Goal: Find contact information: Find contact information

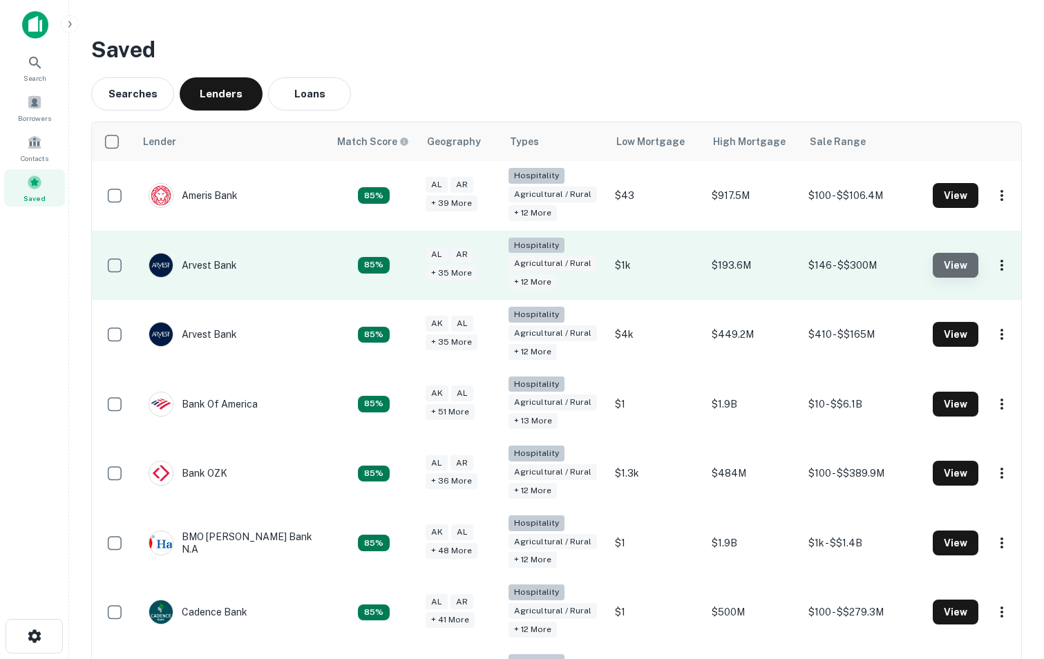
click at [951, 258] on button "View" at bounding box center [956, 265] width 46 height 25
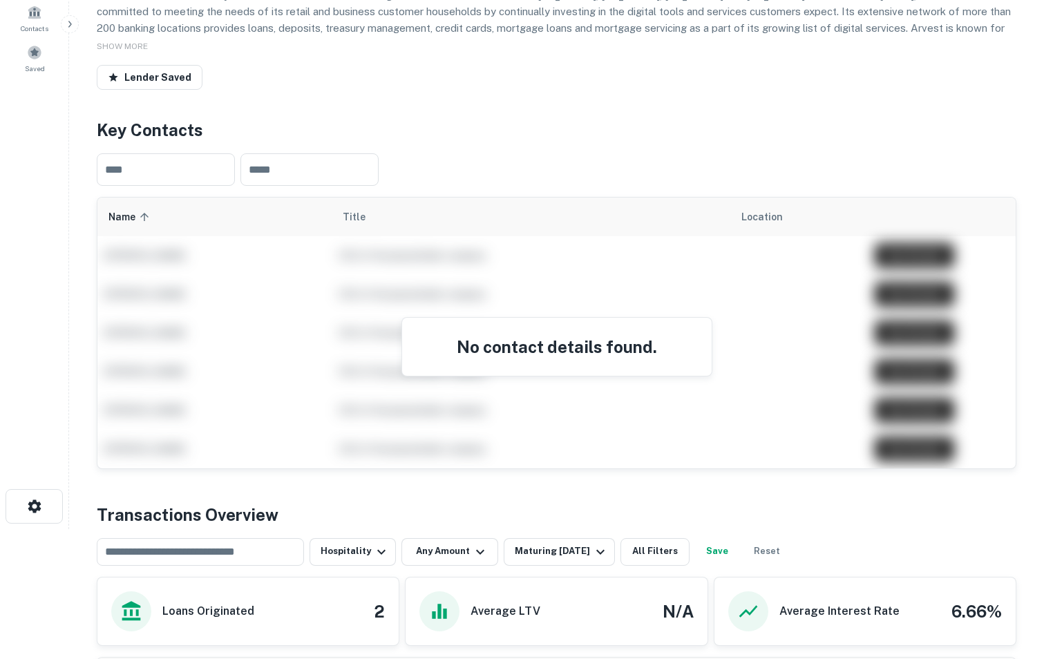
scroll to position [122, 0]
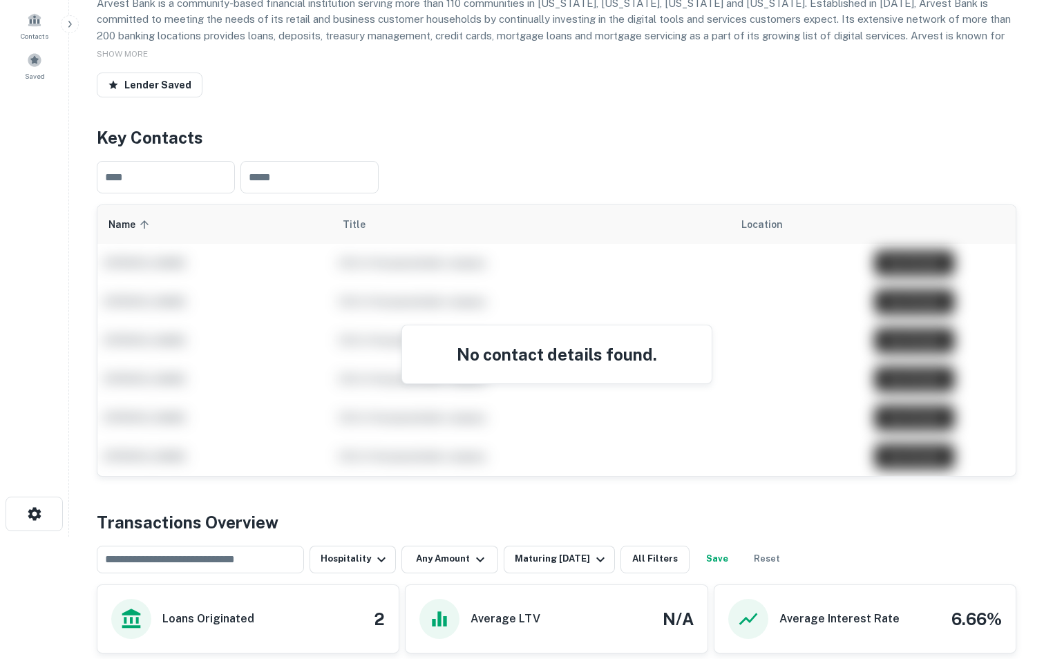
click at [562, 367] on h4 "No contact details found." at bounding box center [557, 354] width 276 height 25
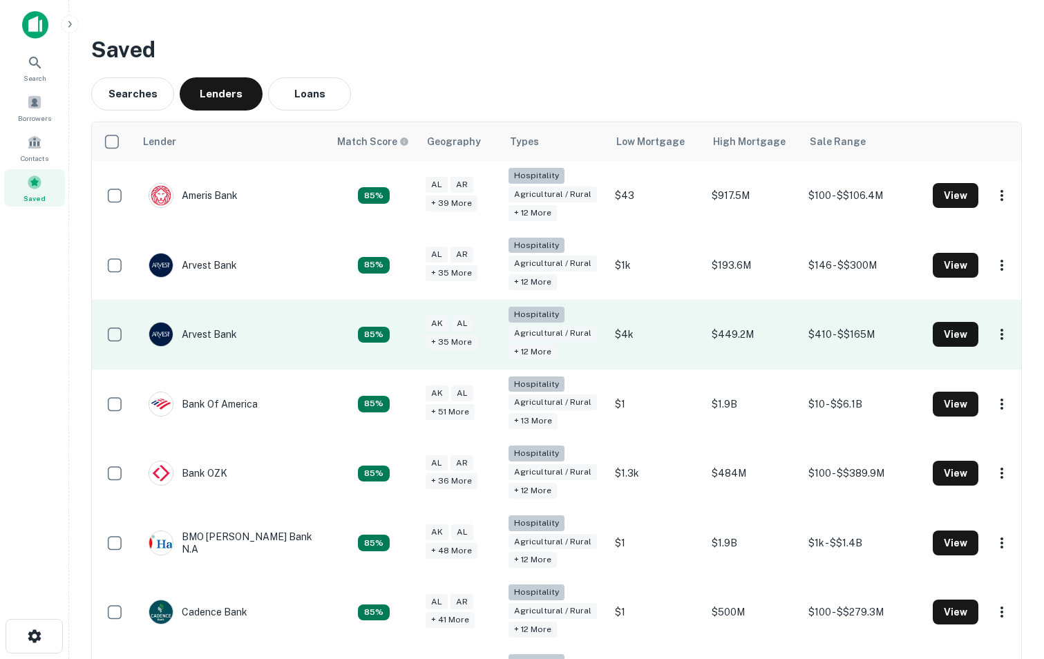
click at [307, 329] on td "Arvest Bank" at bounding box center [232, 335] width 194 height 70
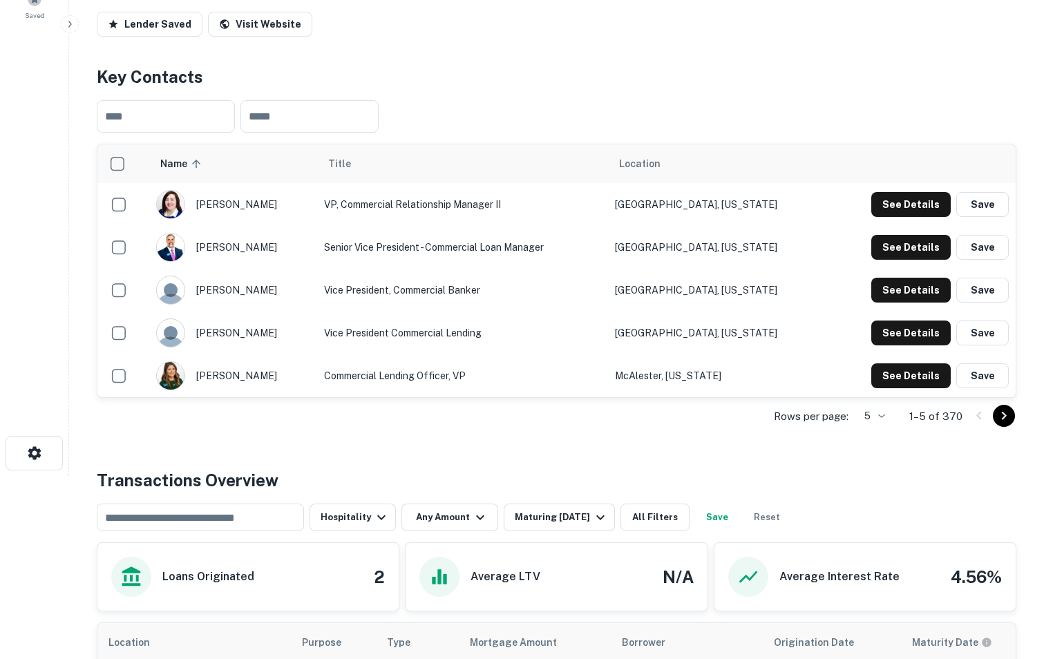
scroll to position [186, 0]
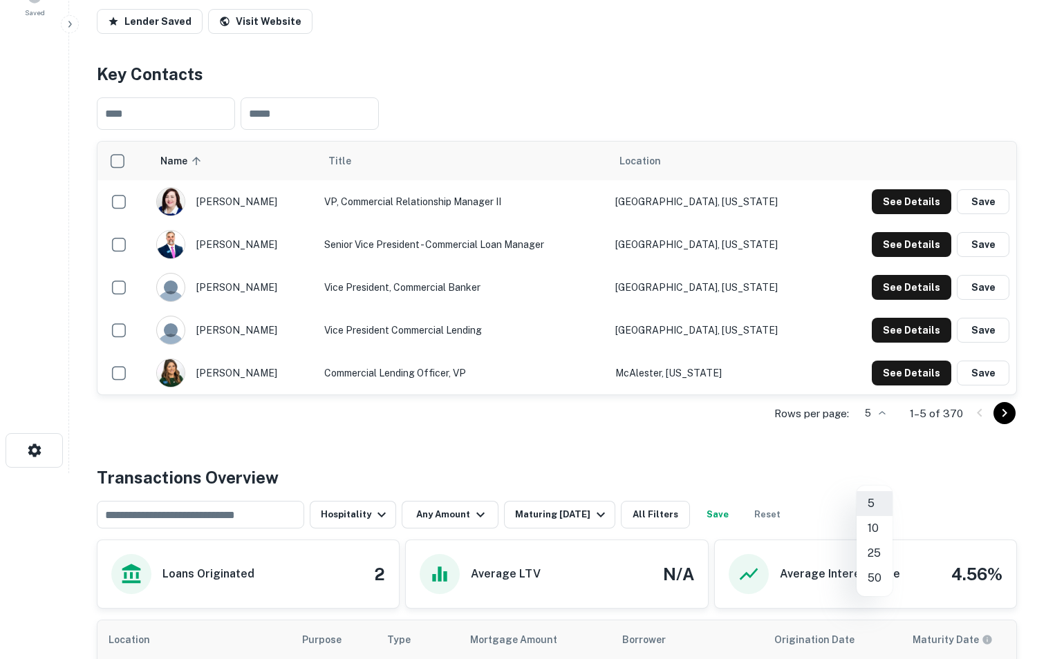
click at [887, 473] on body "Search Borrowers Contacts Saved Back to search Arvest Bank Description Arvest B…" at bounding box center [527, 143] width 1055 height 659
click at [876, 576] on li "50" at bounding box center [874, 578] width 36 height 25
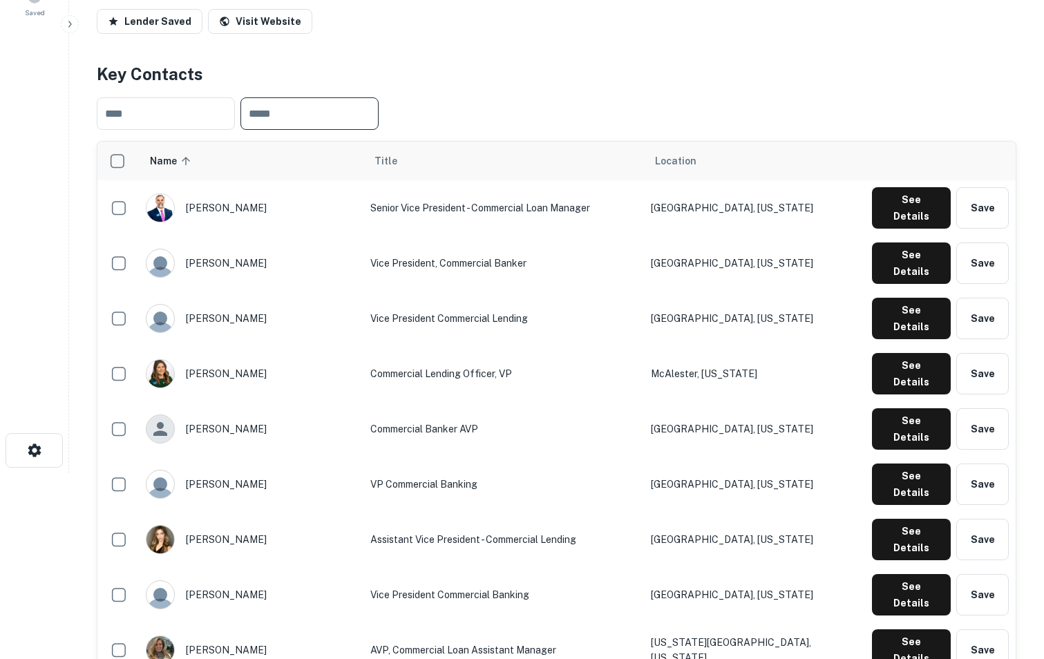
click at [328, 130] on input "text" at bounding box center [309, 113] width 138 height 32
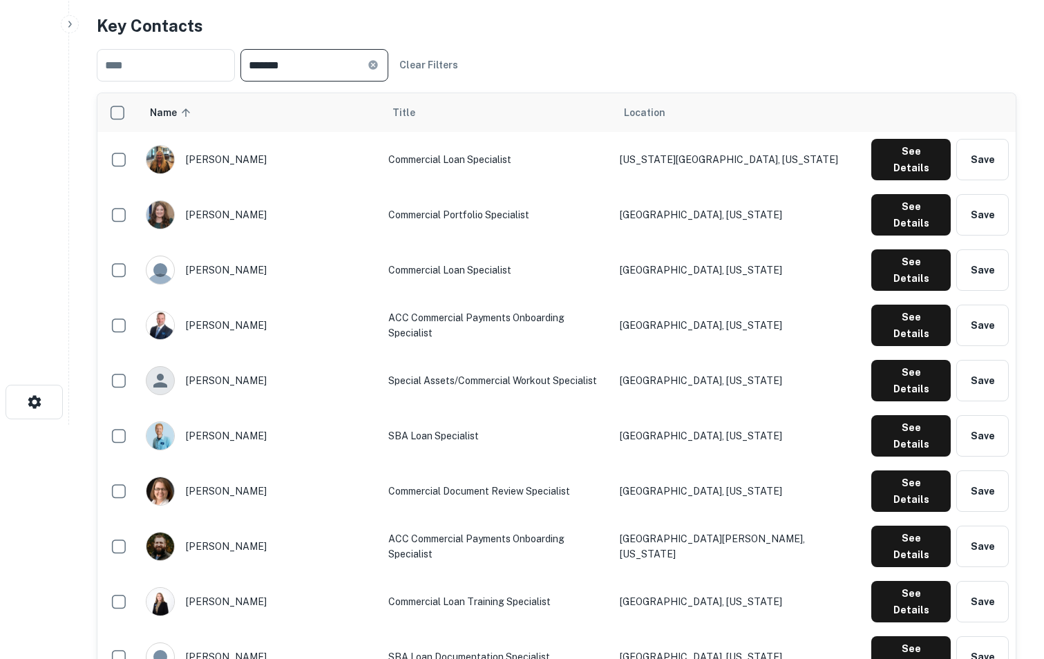
scroll to position [225, 0]
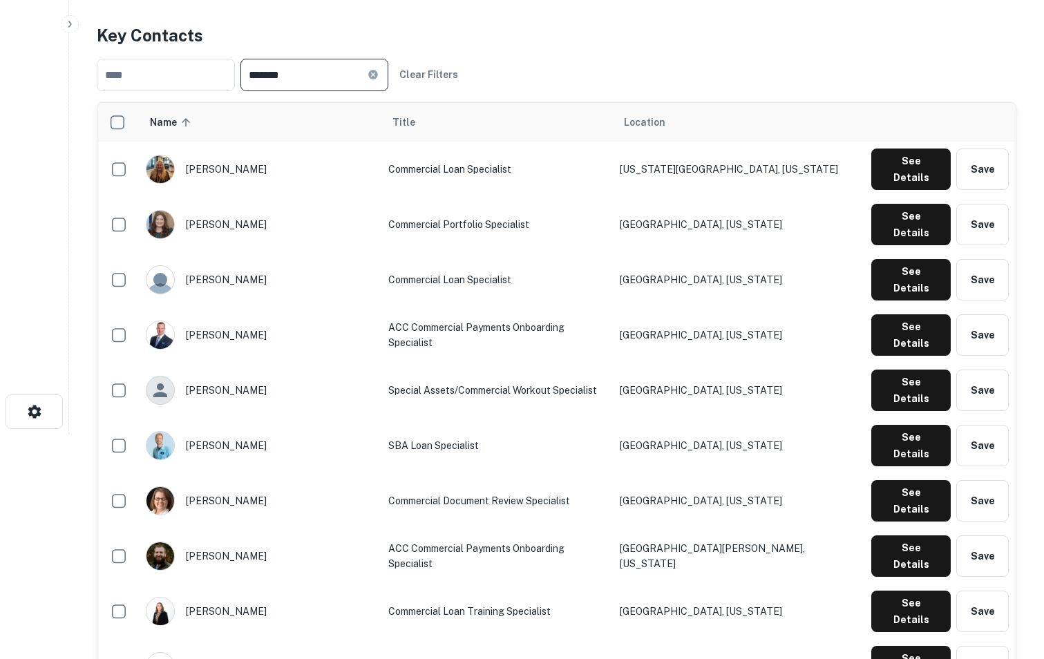
drag, startPoint x: 363, startPoint y: 132, endPoint x: 200, endPoint y: 90, distance: 167.8
click at [200, 90] on div "Key Contacts ​ ******* ​ Clear Filters Name sorted ascending Title Location [PE…" at bounding box center [557, 423] width 920 height 800
type input "***"
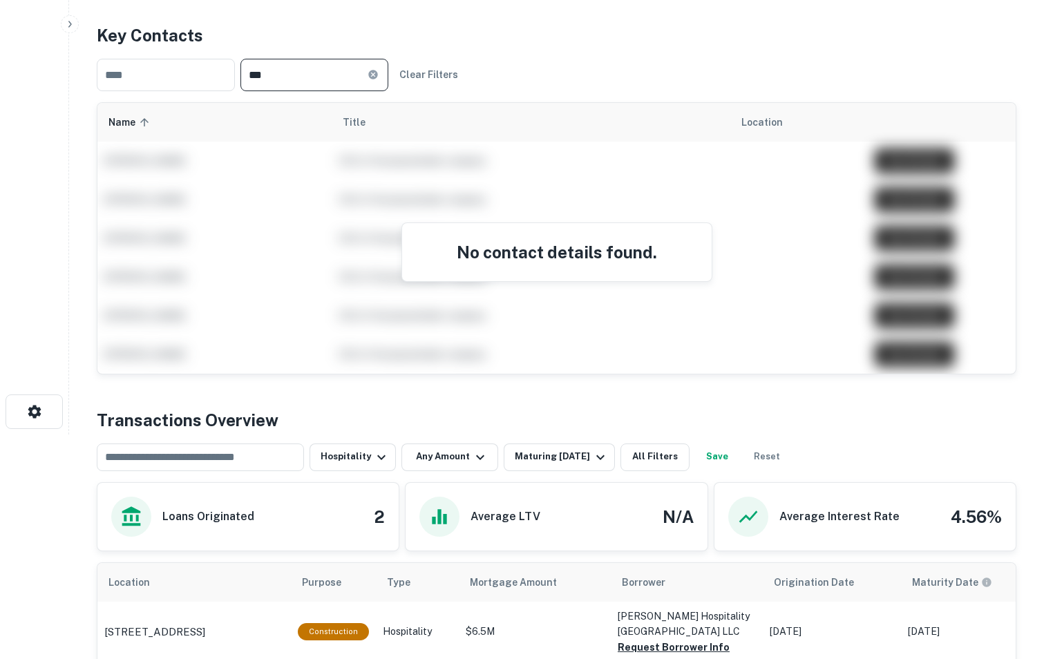
drag, startPoint x: 324, startPoint y: 138, endPoint x: 183, endPoint y: 93, distance: 147.8
click at [183, 93] on div "Key Contacts ​ *** ​ Clear Filters Name sorted ascending Title Location [PERSON…" at bounding box center [557, 199] width 920 height 352
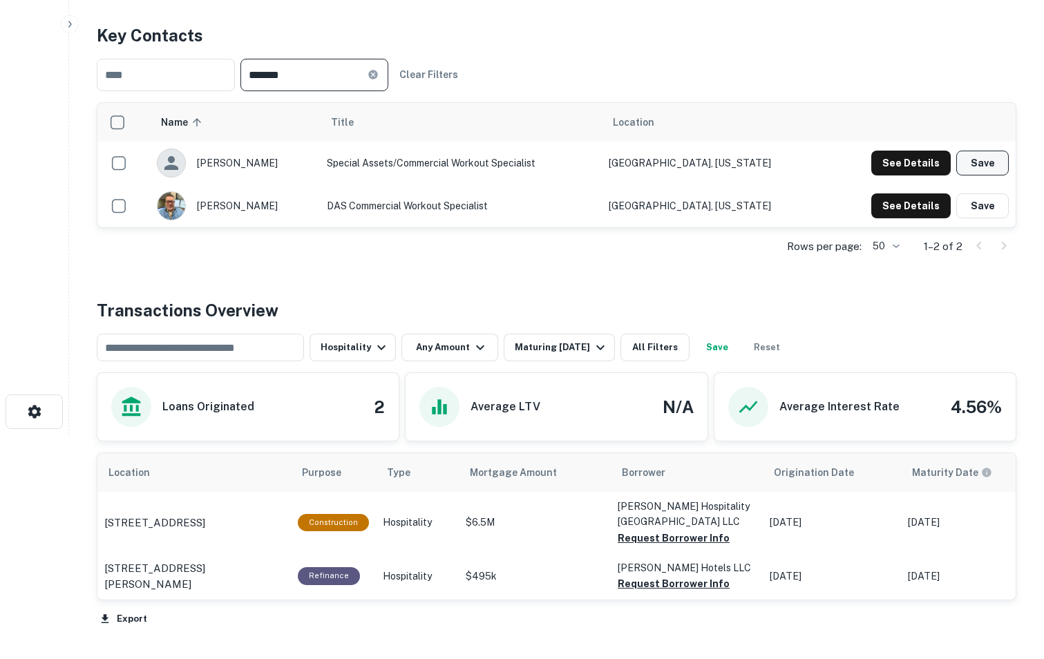
type input "*******"
click at [988, 176] on button "Save" at bounding box center [982, 163] width 53 height 25
click at [923, 176] on button "See Details" at bounding box center [910, 163] width 79 height 25
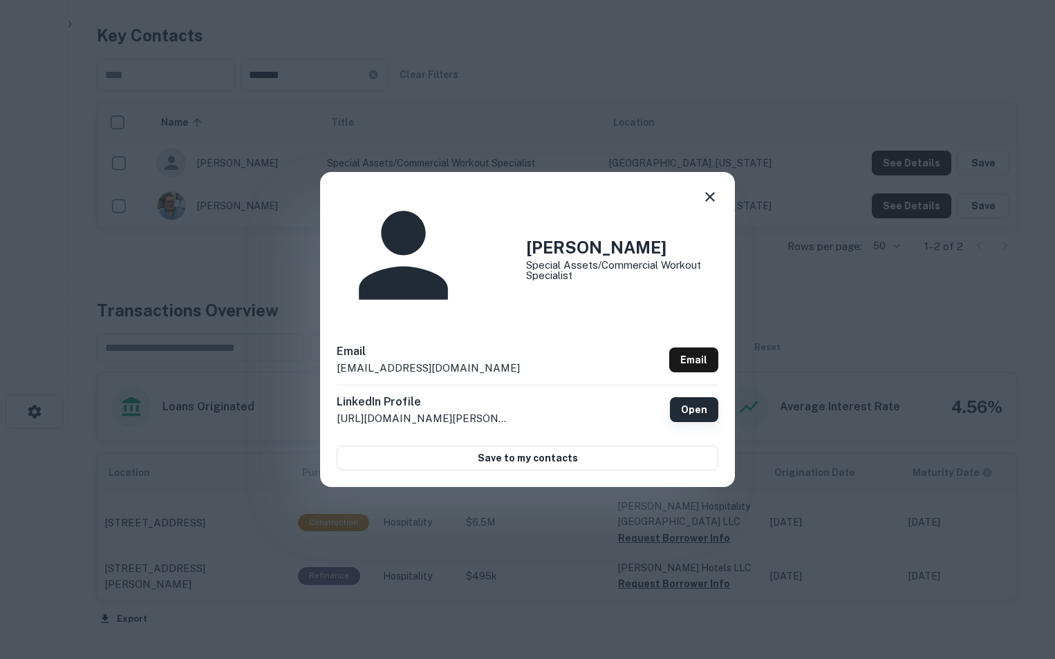
click at [707, 397] on link "Open" at bounding box center [694, 409] width 48 height 25
click at [710, 202] on icon at bounding box center [710, 197] width 10 height 10
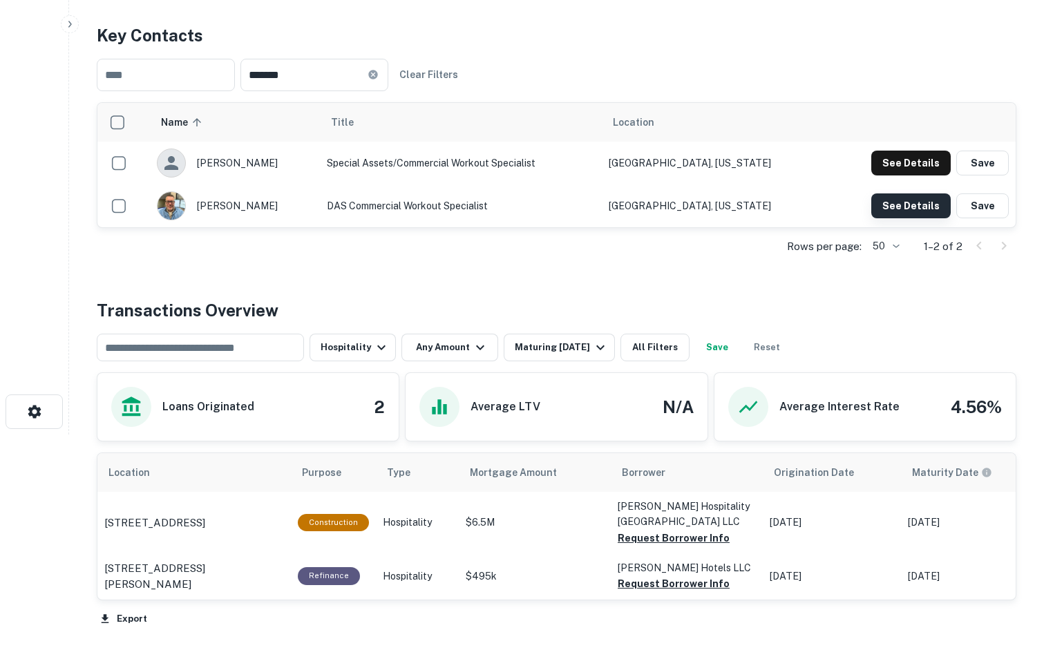
click at [905, 218] on button "See Details" at bounding box center [910, 205] width 79 height 25
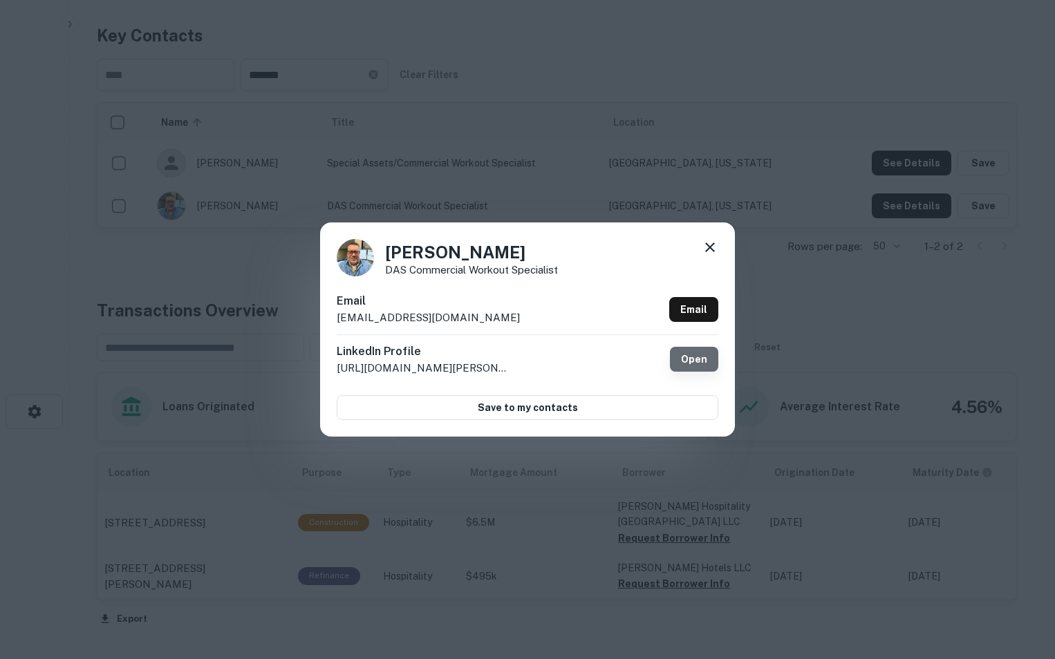
click at [688, 360] on link "Open" at bounding box center [694, 359] width 48 height 25
drag, startPoint x: 444, startPoint y: 319, endPoint x: 330, endPoint y: 322, distance: 114.1
click at [330, 322] on div "[PERSON_NAME] DAS Commercial Workout Specialist Email [EMAIL_ADDRESS][DOMAIN_NA…" at bounding box center [527, 330] width 415 height 214
copy p "[EMAIL_ADDRESS][DOMAIN_NAME]"
click at [47, 589] on div "[PERSON_NAME] DAS Commercial Workout Specialist Email [EMAIL_ADDRESS][DOMAIN_NA…" at bounding box center [527, 329] width 1055 height 659
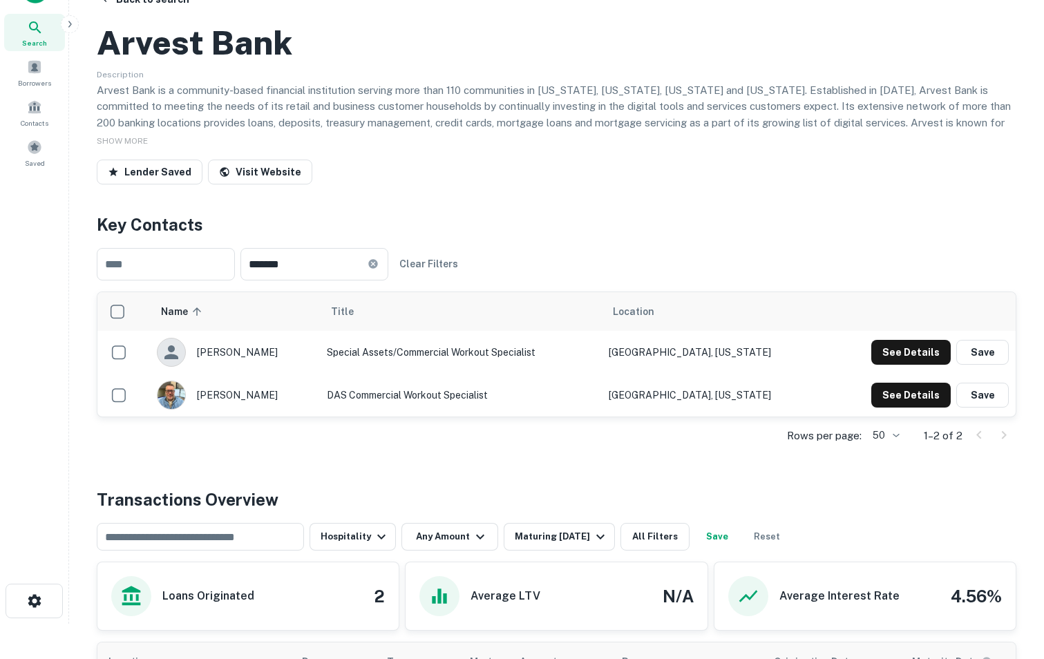
scroll to position [0, 0]
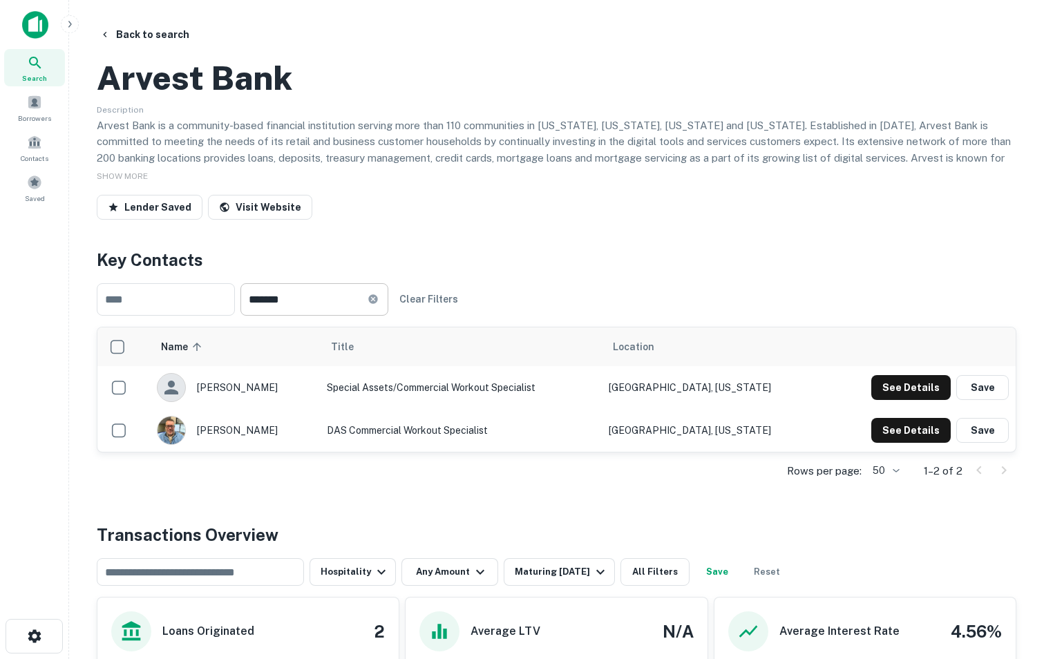
click at [377, 303] on icon at bounding box center [372, 298] width 9 height 9
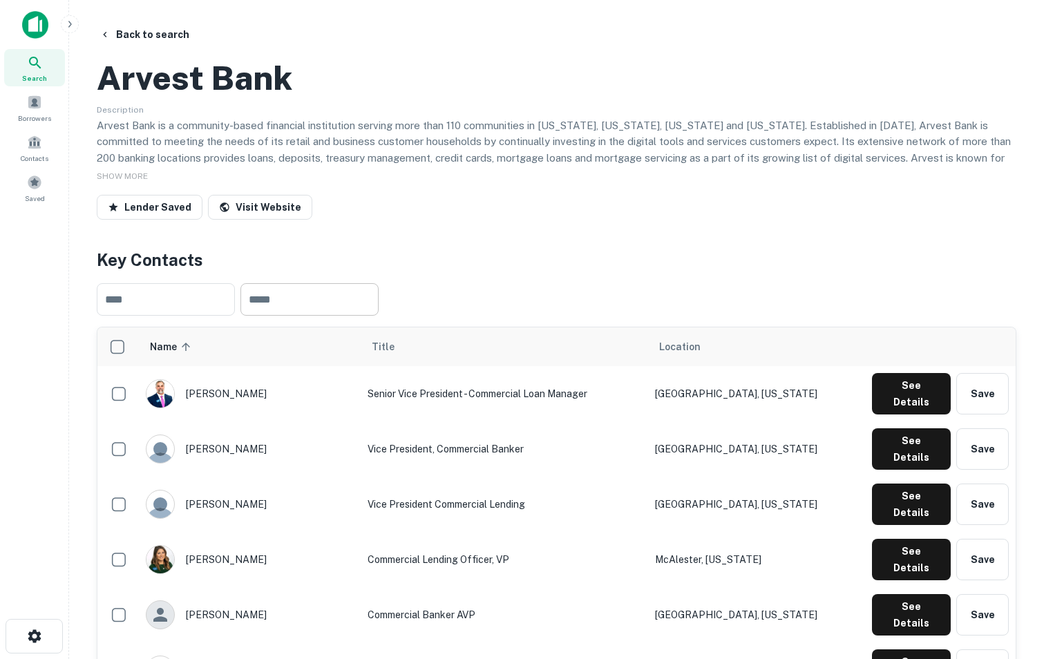
click at [701, 355] on span "Location" at bounding box center [679, 347] width 41 height 17
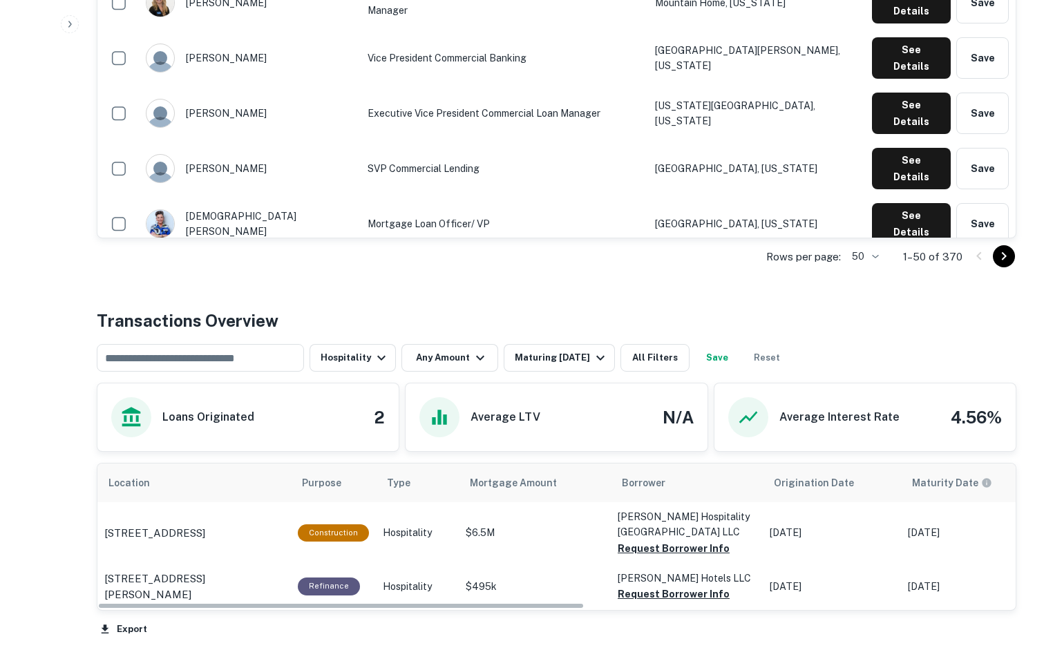
scroll to position [2270, 0]
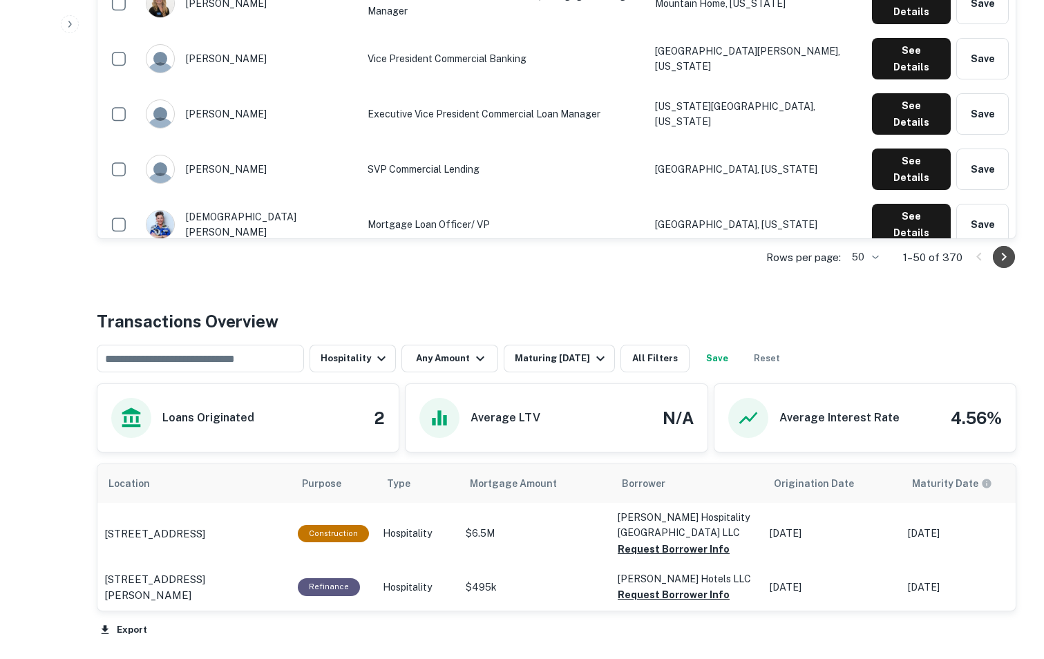
click at [1010, 265] on icon "Go to next page" at bounding box center [1004, 257] width 17 height 17
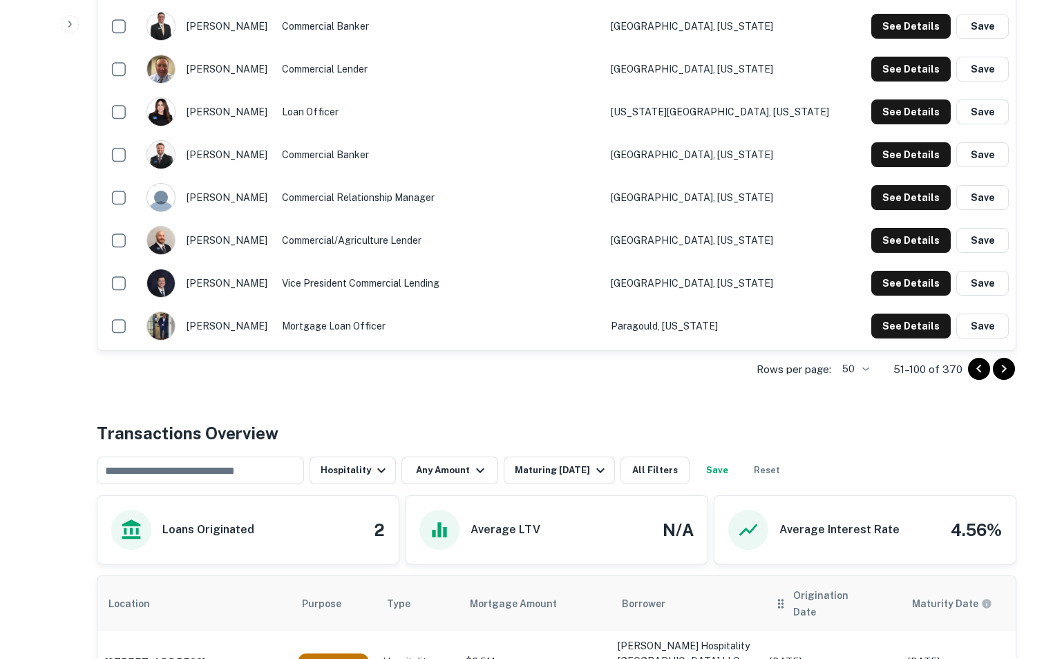
scroll to position [2159, 0]
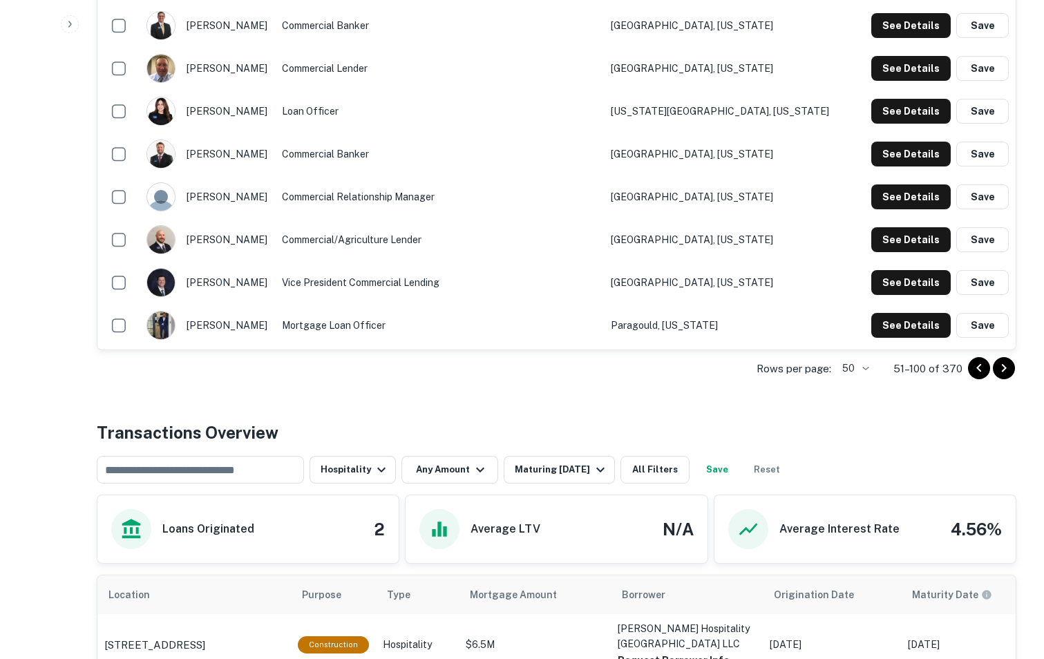
click at [1013, 379] on button "Go to next page" at bounding box center [1004, 368] width 22 height 22
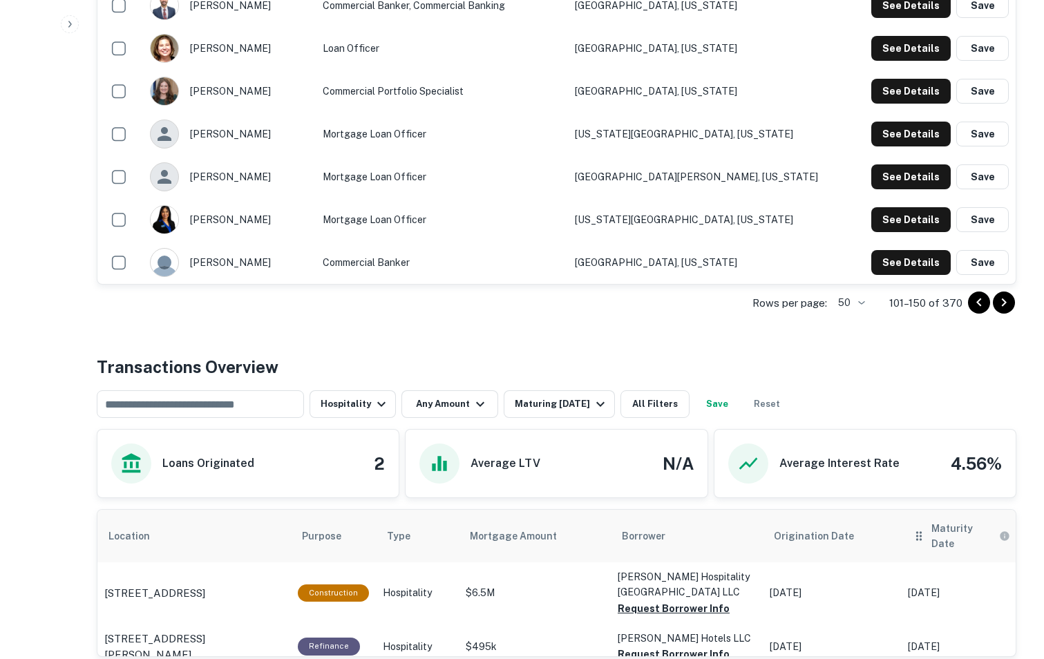
scroll to position [2224, 0]
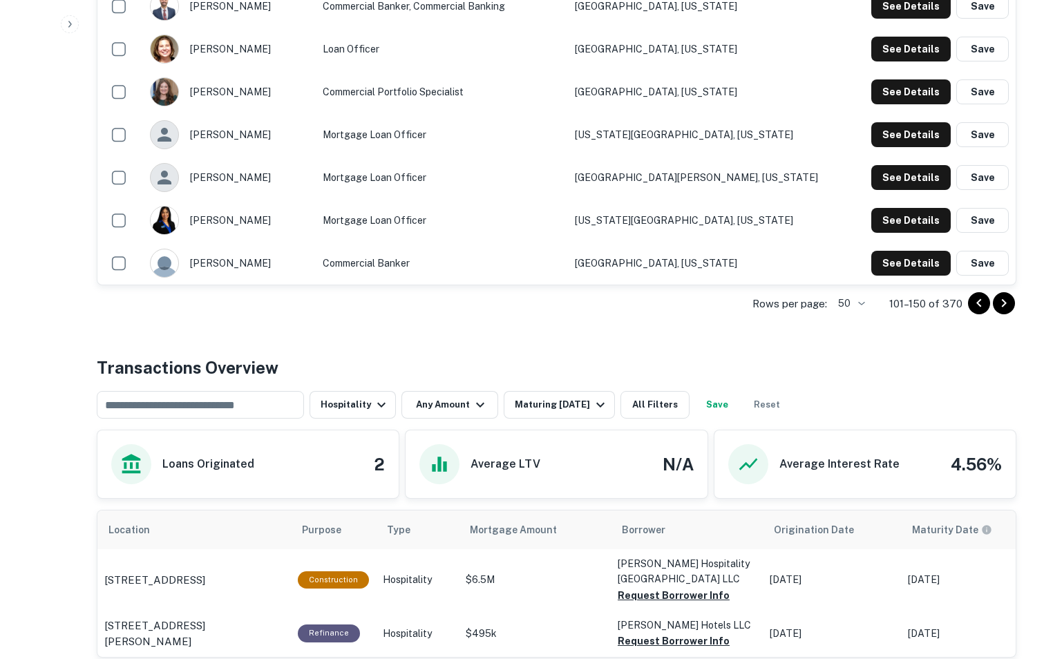
click at [1000, 312] on icon "Go to next page" at bounding box center [1004, 303] width 17 height 17
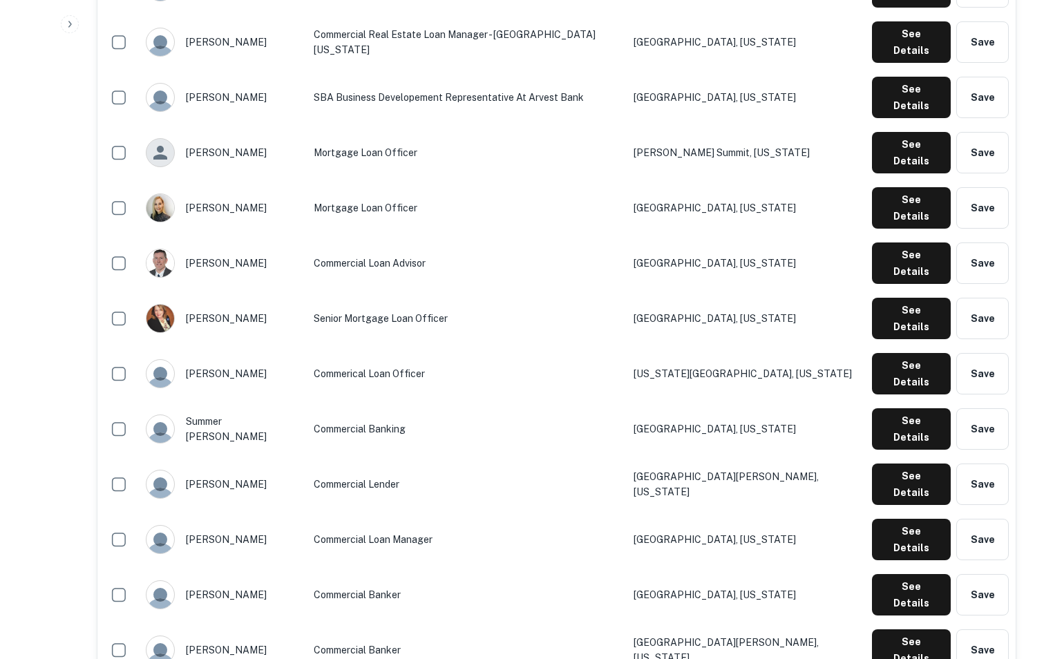
scroll to position [1452, 0]
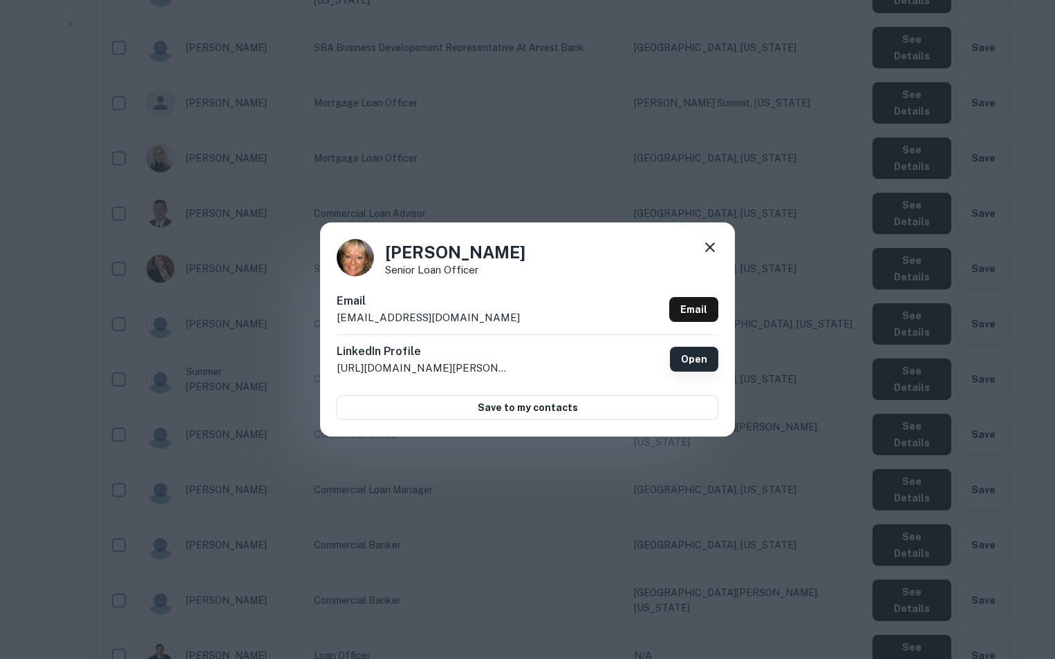
click at [690, 363] on link "Open" at bounding box center [694, 359] width 48 height 25
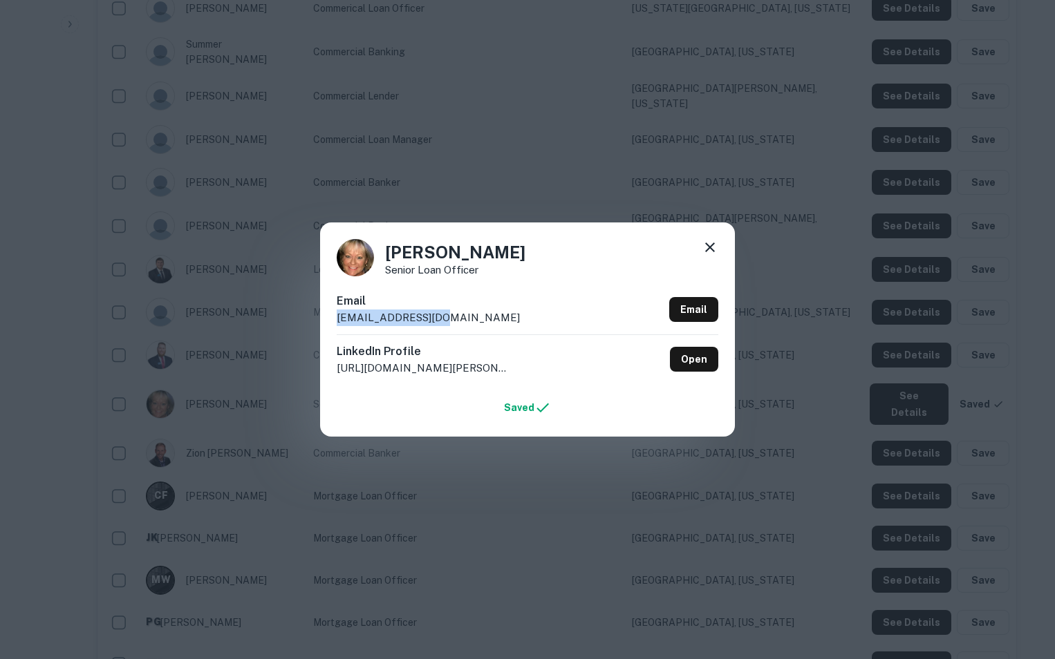
drag, startPoint x: 443, startPoint y: 321, endPoint x: 328, endPoint y: 328, distance: 114.9
click at [328, 328] on div "[PERSON_NAME] Senior Loan Officer Email [EMAIL_ADDRESS][DOMAIN_NAME] Email Link…" at bounding box center [527, 330] width 415 height 214
copy p "[EMAIL_ADDRESS][DOMAIN_NAME]"
click at [711, 247] on icon at bounding box center [710, 248] width 10 height 10
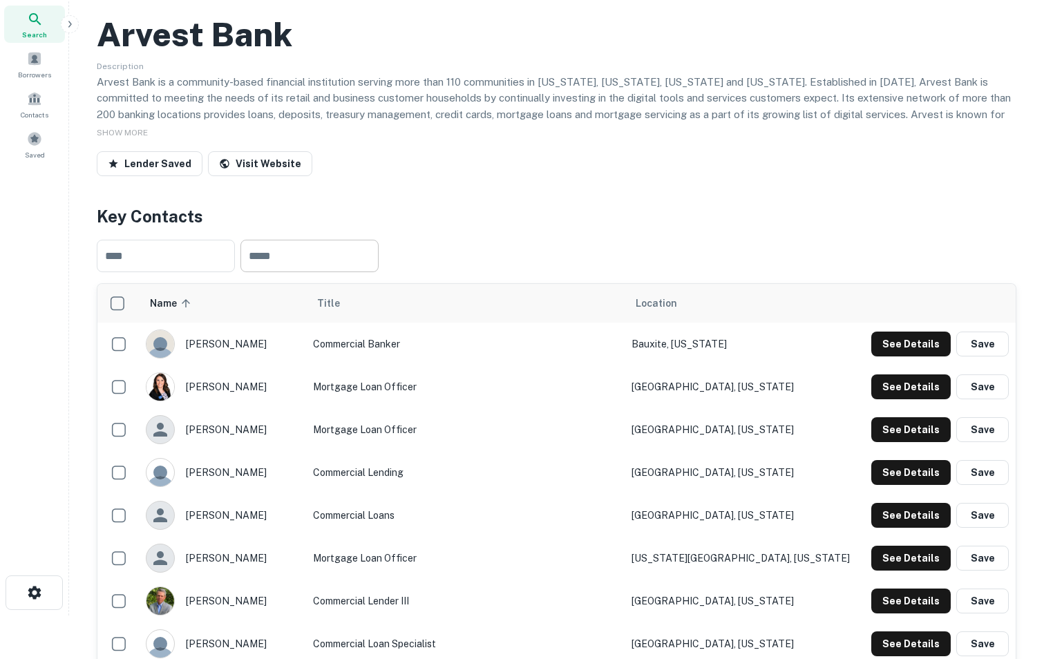
scroll to position [0, 0]
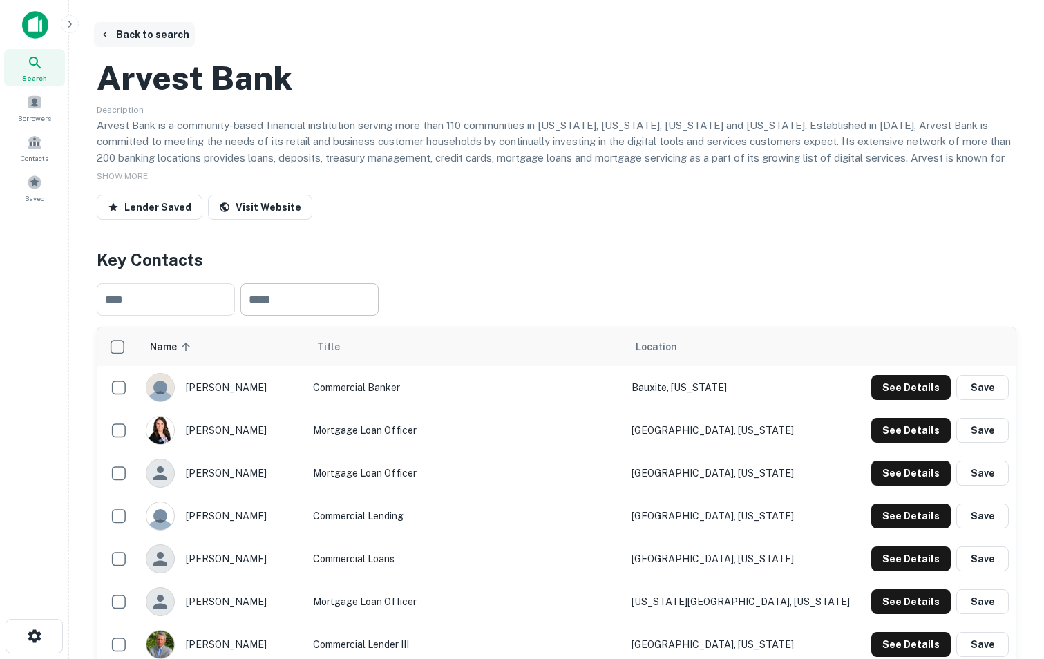
click at [177, 36] on button "Back to search" at bounding box center [144, 34] width 101 height 25
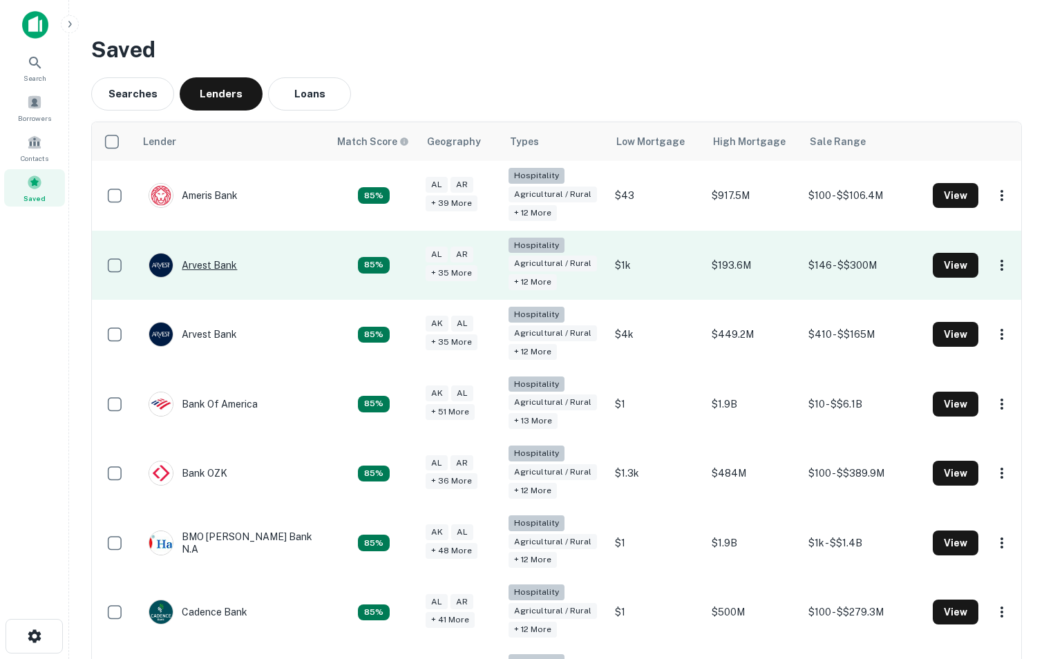
click at [217, 265] on div "Arvest Bank" at bounding box center [193, 265] width 88 height 25
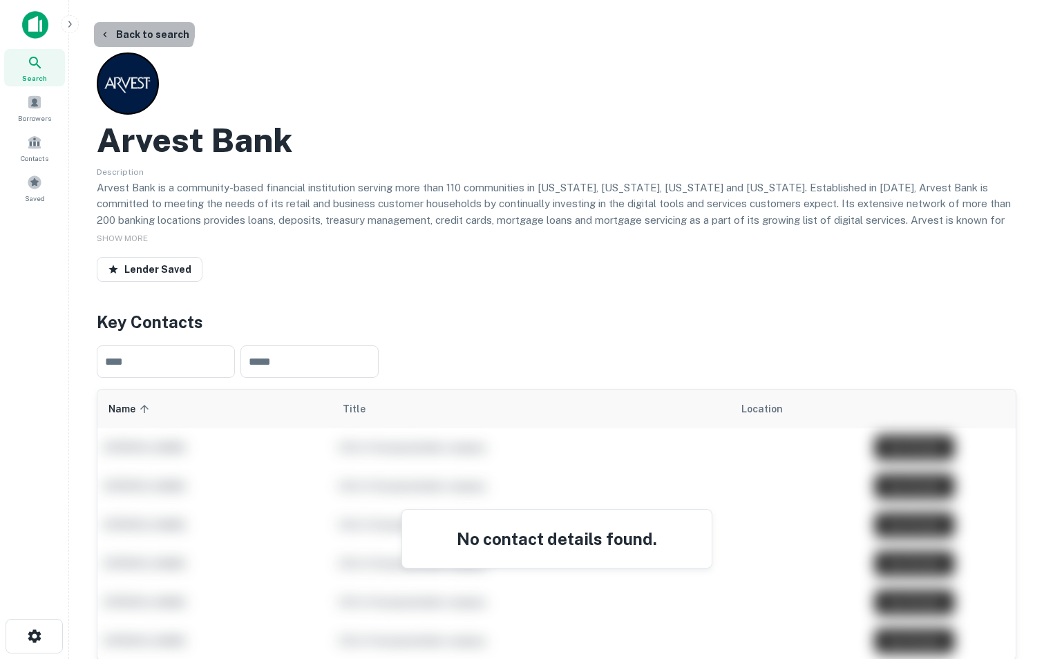
click at [142, 28] on button "Back to search" at bounding box center [144, 34] width 101 height 25
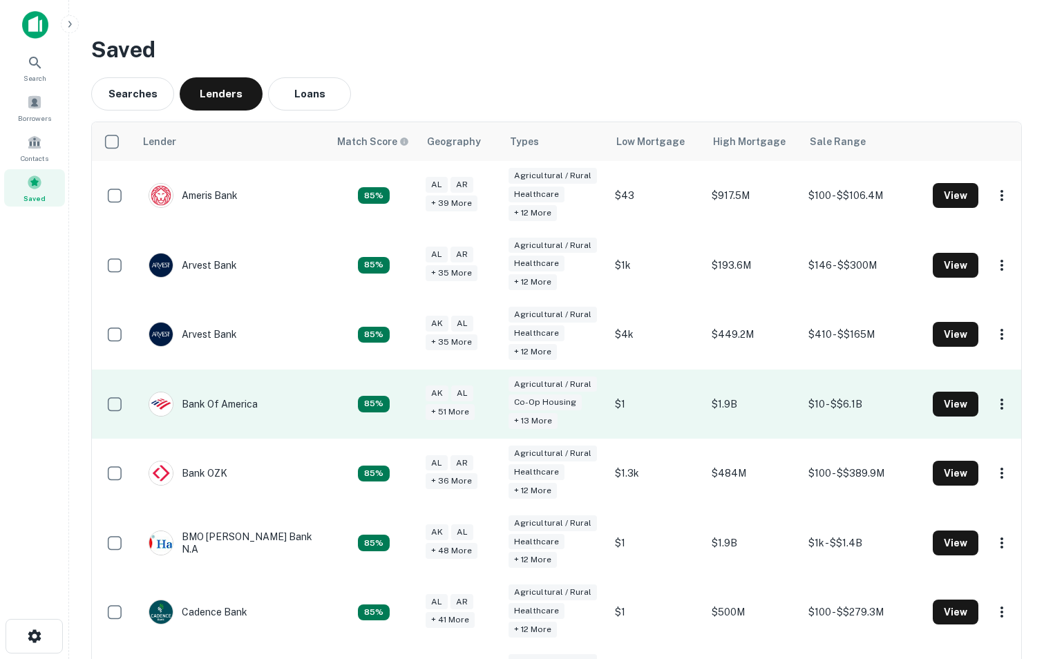
click at [252, 418] on td "Bank Of America" at bounding box center [203, 404] width 123 height 39
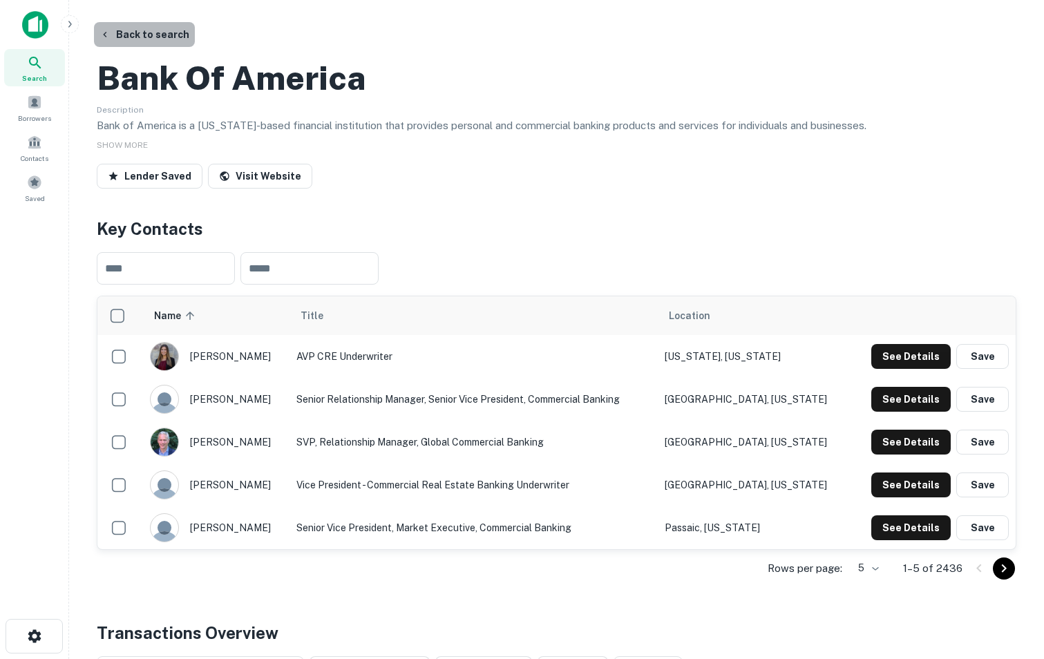
click at [152, 28] on button "Back to search" at bounding box center [144, 34] width 101 height 25
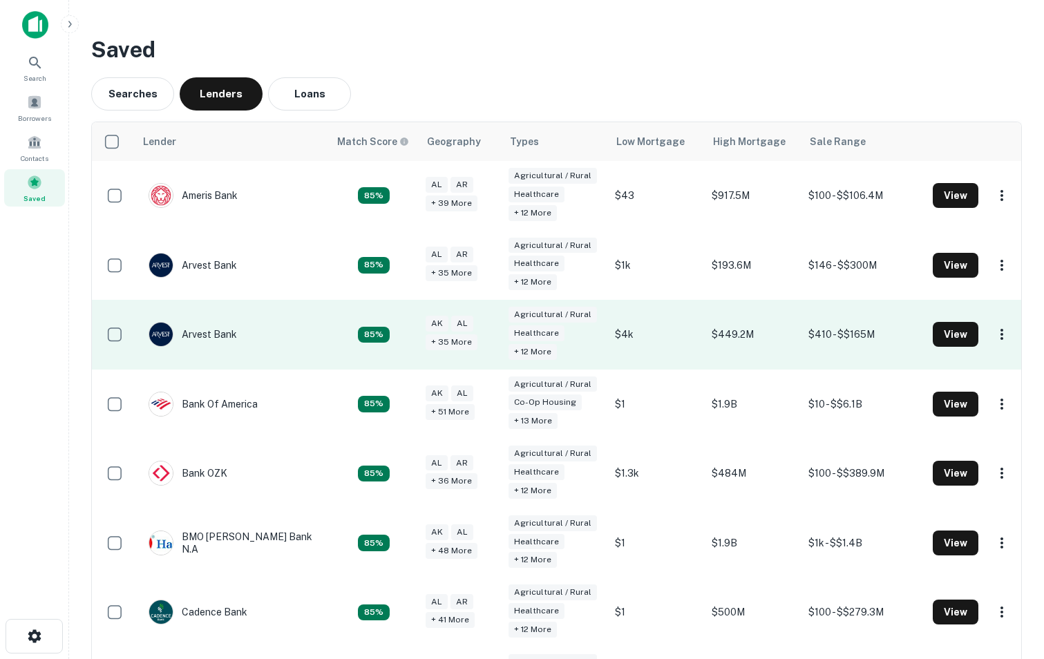
click at [259, 352] on td "Arvest Bank" at bounding box center [232, 335] width 194 height 70
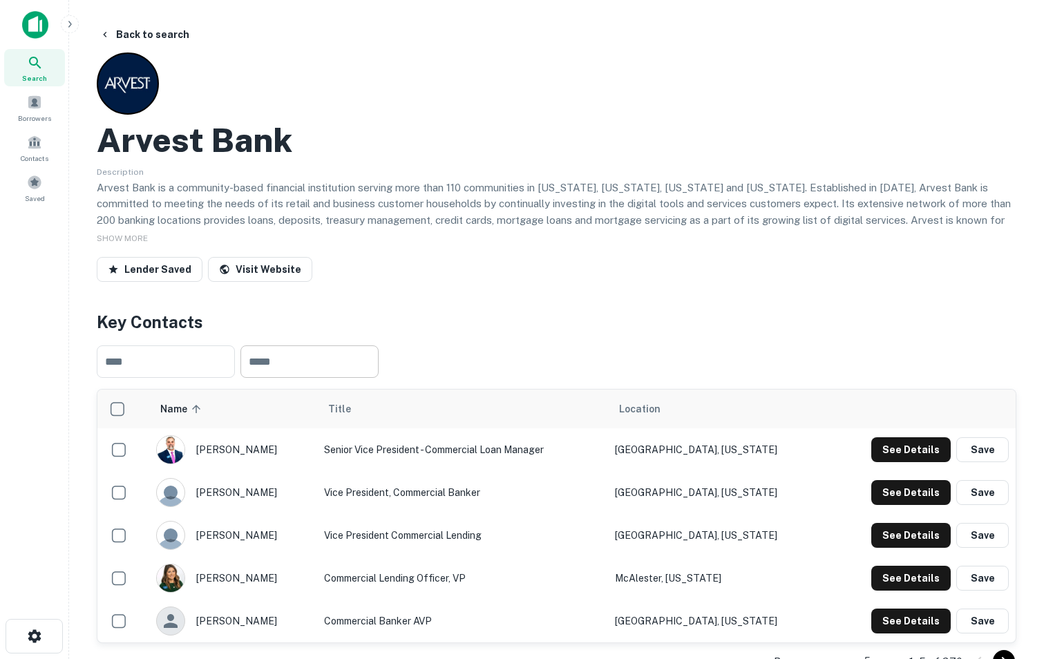
click at [316, 372] on input "text" at bounding box center [309, 362] width 138 height 32
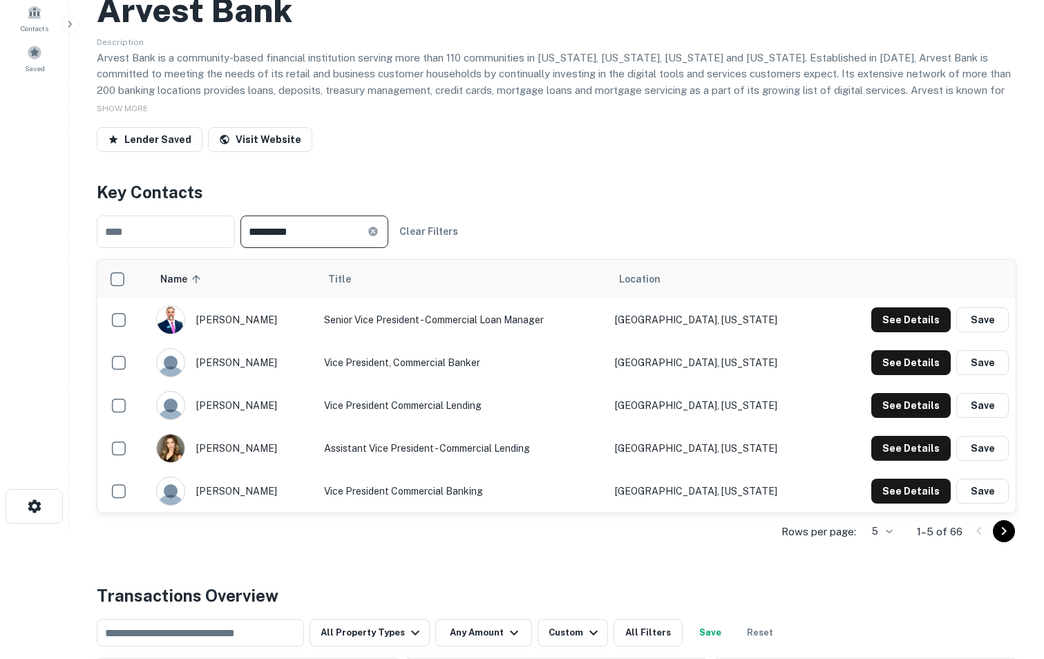
scroll to position [129, 0]
click at [346, 234] on input "*********" at bounding box center [303, 232] width 127 height 32
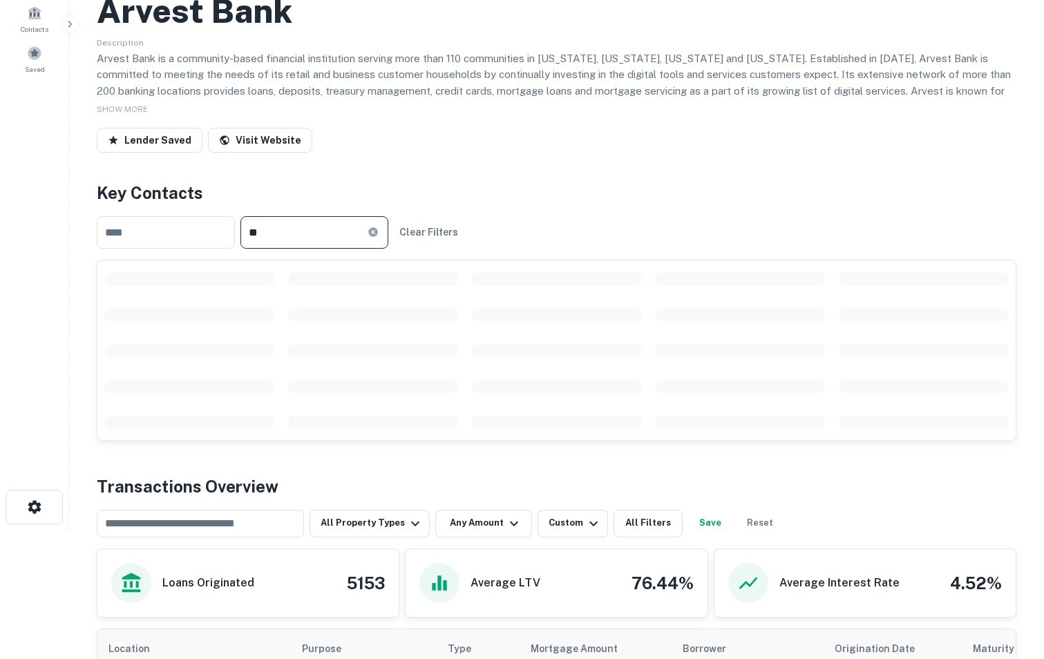
type input "*"
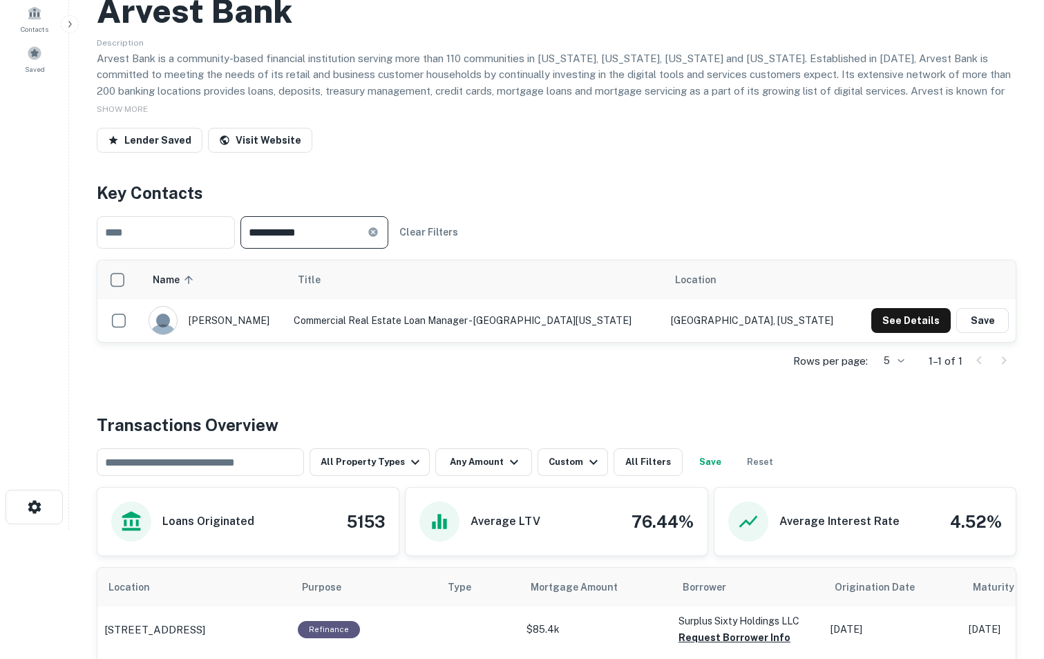
type input "**********"
click at [381, 323] on td "Commercial Real Estate Loan Manager - [GEOGRAPHIC_DATA][US_STATE]" at bounding box center [475, 320] width 377 height 43
click at [916, 328] on button "See Details" at bounding box center [910, 320] width 79 height 25
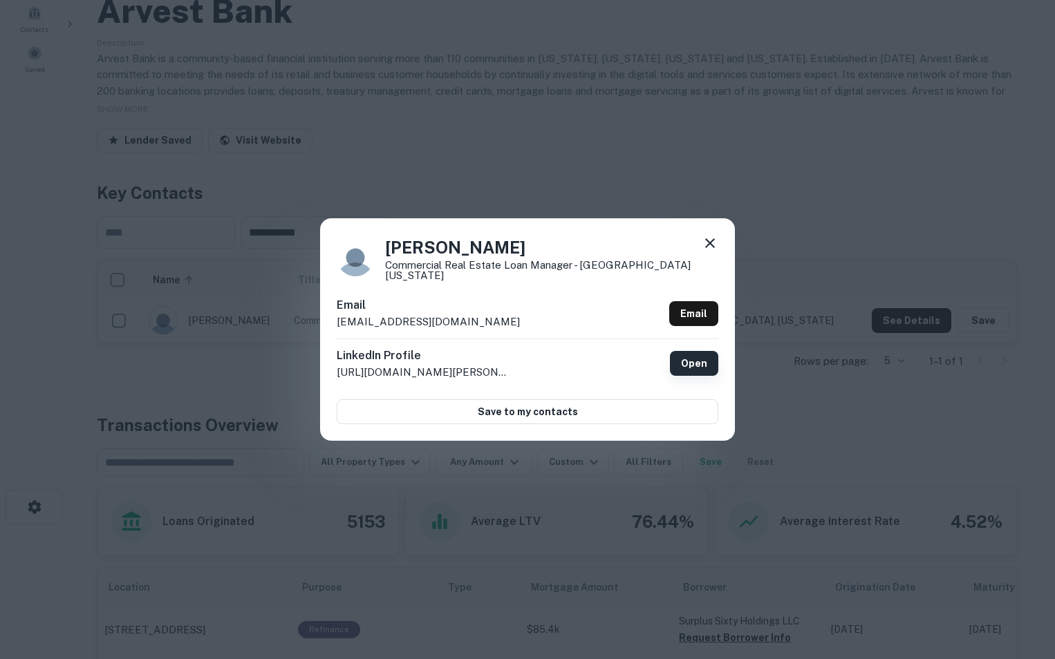
click at [699, 353] on link "Open" at bounding box center [694, 363] width 48 height 25
drag, startPoint x: 326, startPoint y: 317, endPoint x: 444, endPoint y: 312, distance: 117.6
click at [444, 312] on div "[PERSON_NAME] Commercial Real Estate Loan Manager - [GEOGRAPHIC_DATA][US_STATE]…" at bounding box center [527, 329] width 415 height 223
copy p "[EMAIL_ADDRESS][DOMAIN_NAME]"
click at [710, 245] on icon at bounding box center [709, 243] width 17 height 17
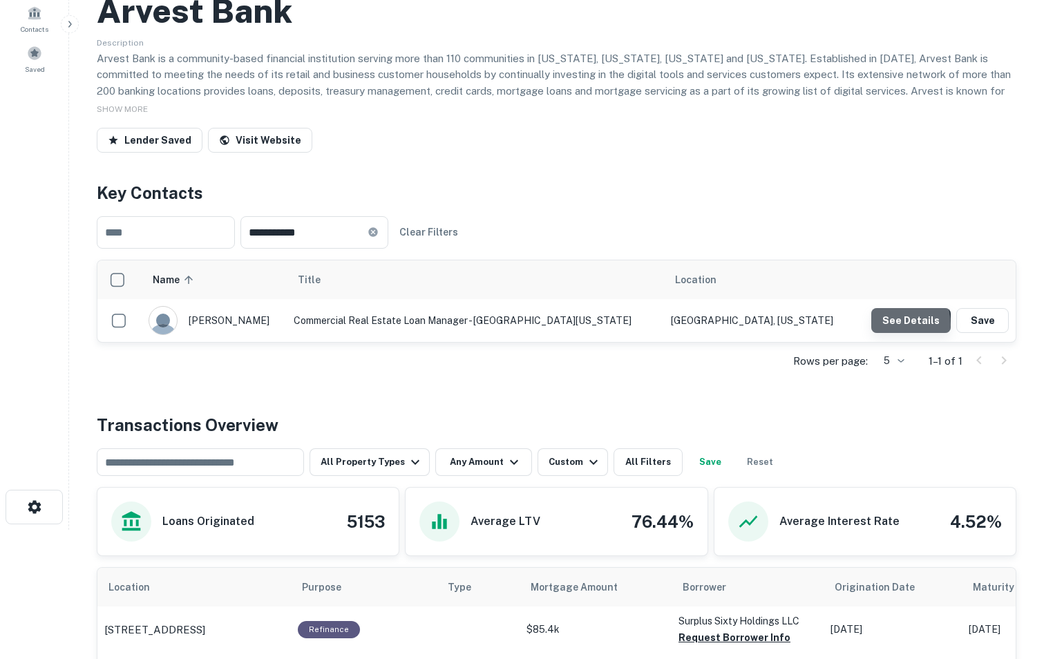
click at [890, 325] on button "See Details" at bounding box center [910, 320] width 79 height 25
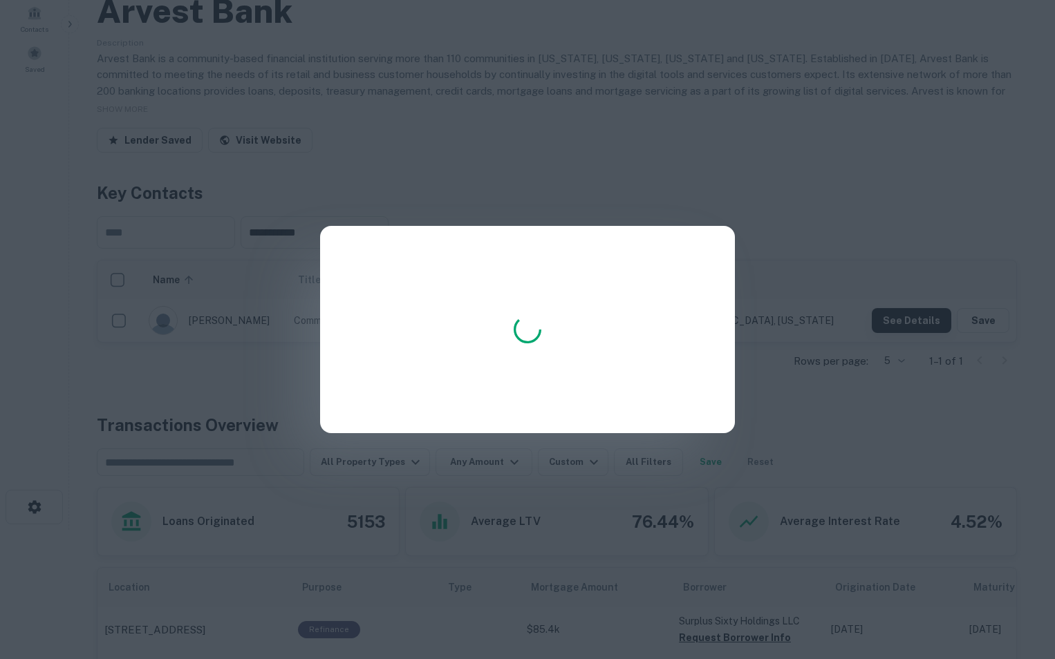
click at [890, 325] on div at bounding box center [527, 329] width 1055 height 659
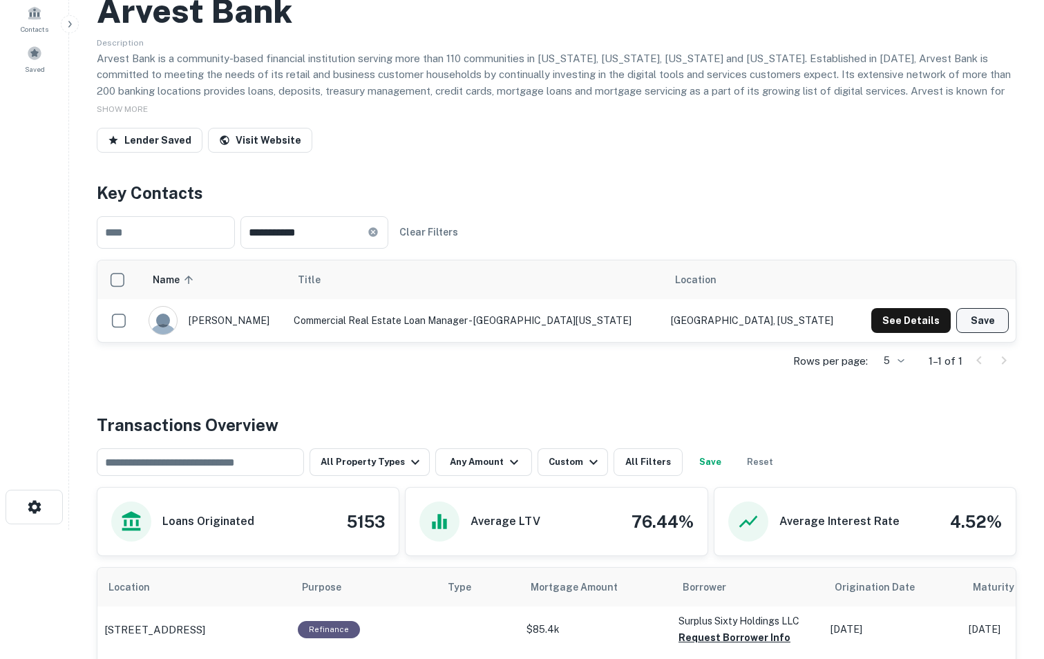
click at [981, 329] on button "Save" at bounding box center [982, 320] width 53 height 25
click at [610, 264] on th "Title" at bounding box center [475, 280] width 377 height 39
click at [377, 233] on icon at bounding box center [372, 231] width 9 height 9
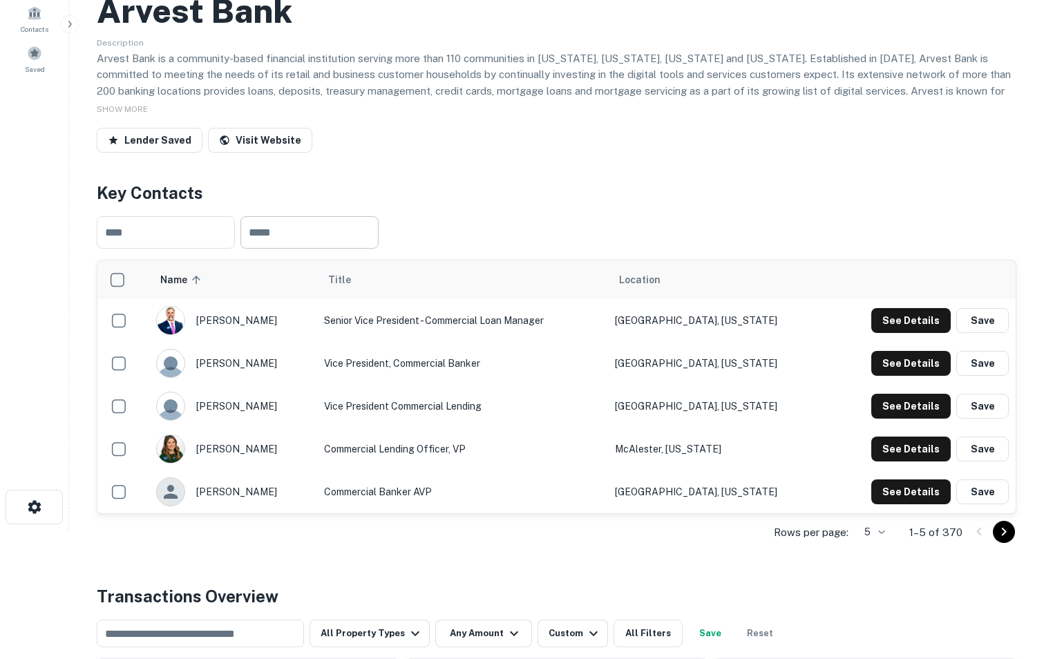
click at [341, 252] on div "​ ​" at bounding box center [557, 232] width 920 height 55
click at [339, 242] on input "text" at bounding box center [309, 232] width 138 height 32
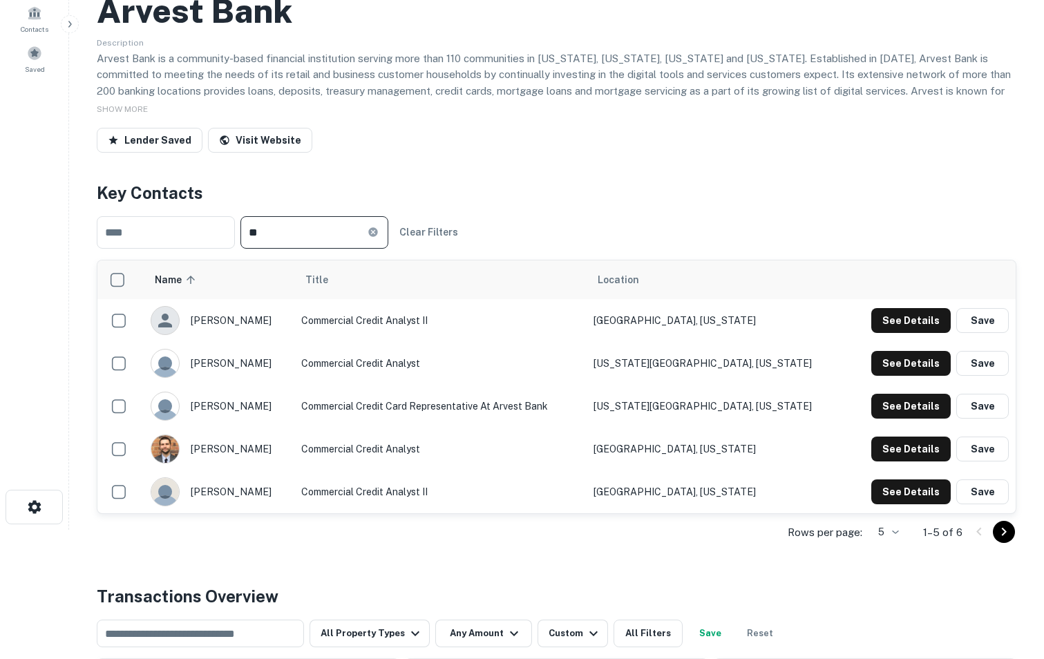
type input "*"
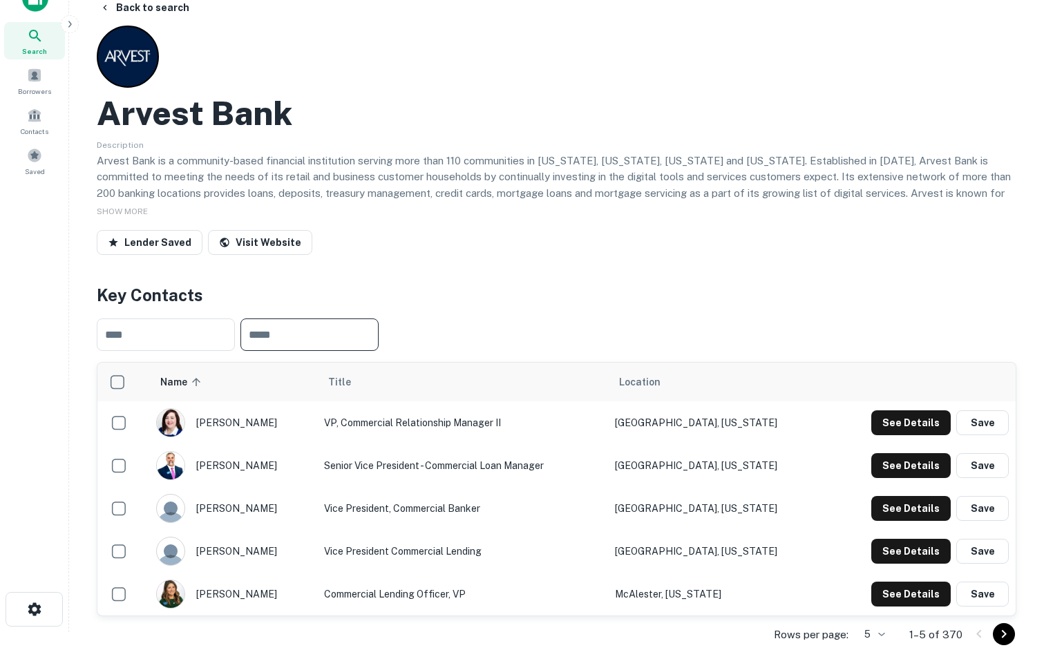
scroll to position [0, 0]
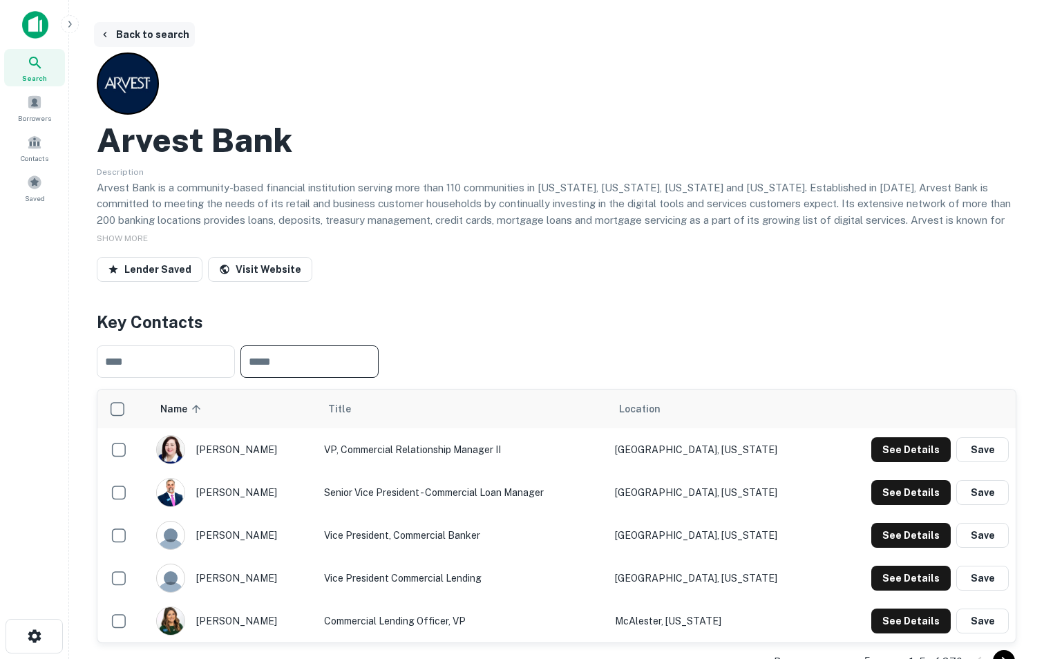
click at [169, 27] on button "Back to search" at bounding box center [144, 34] width 101 height 25
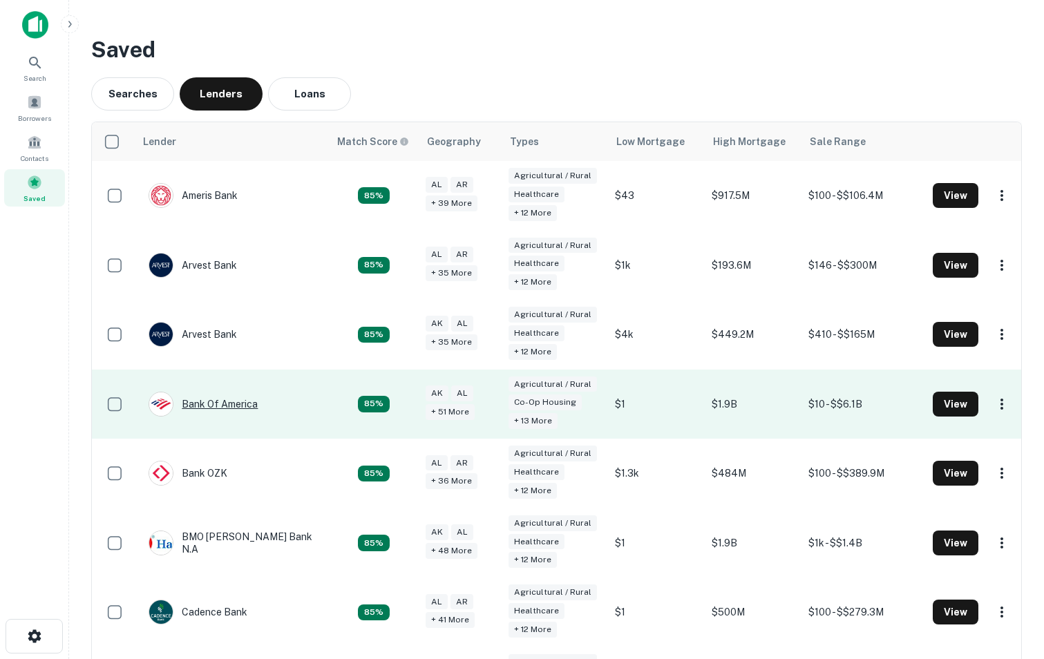
click at [238, 397] on div "Bank Of America" at bounding box center [203, 404] width 109 height 25
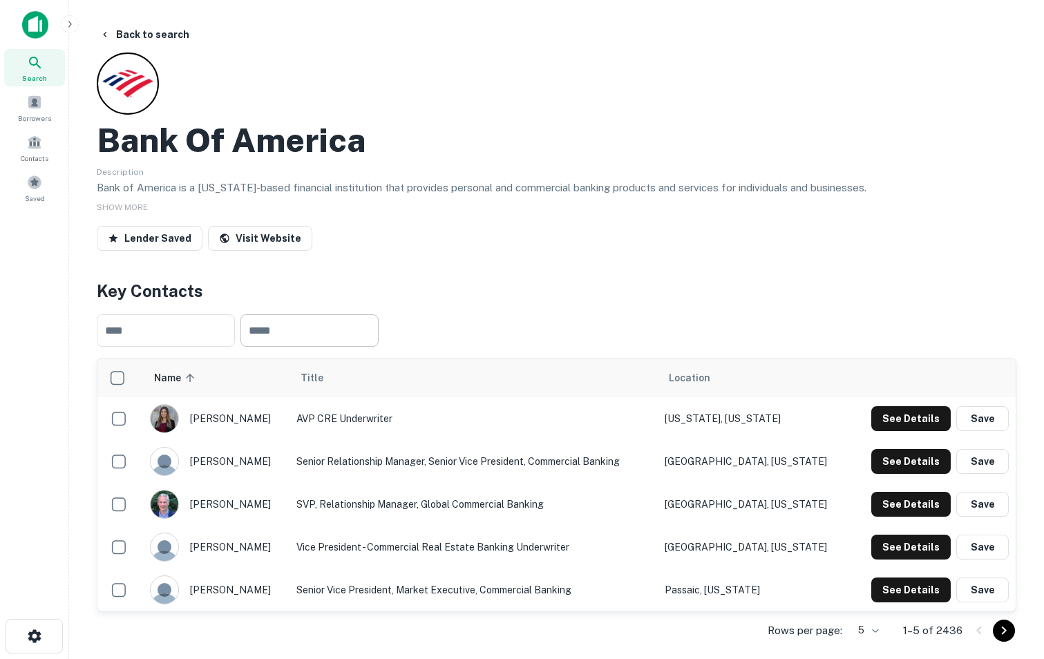
click at [314, 338] on input "text" at bounding box center [309, 330] width 138 height 32
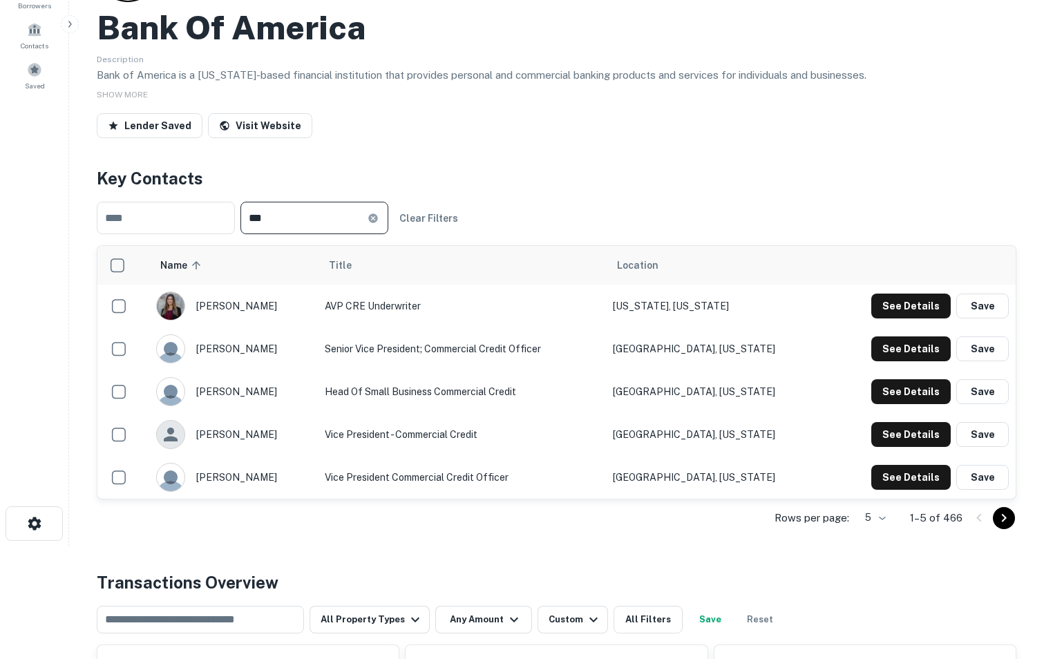
scroll to position [113, 0]
click at [876, 518] on body "Search Borrowers Contacts Saved Back to search Bank Of America Description Bank…" at bounding box center [522, 216] width 1044 height 659
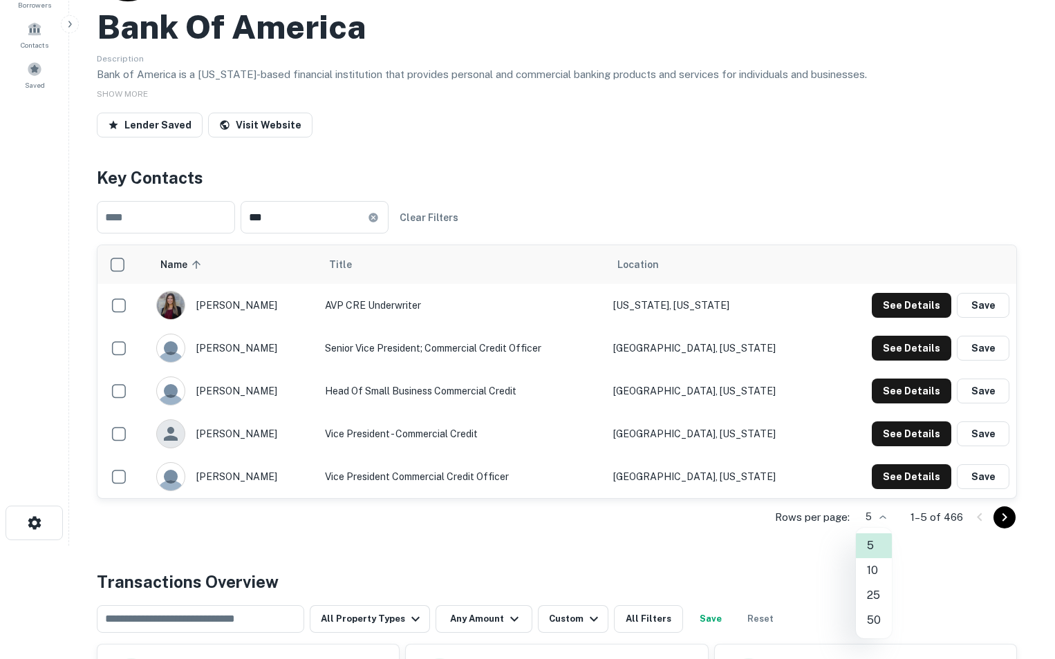
click at [868, 623] on li "50" at bounding box center [874, 620] width 36 height 25
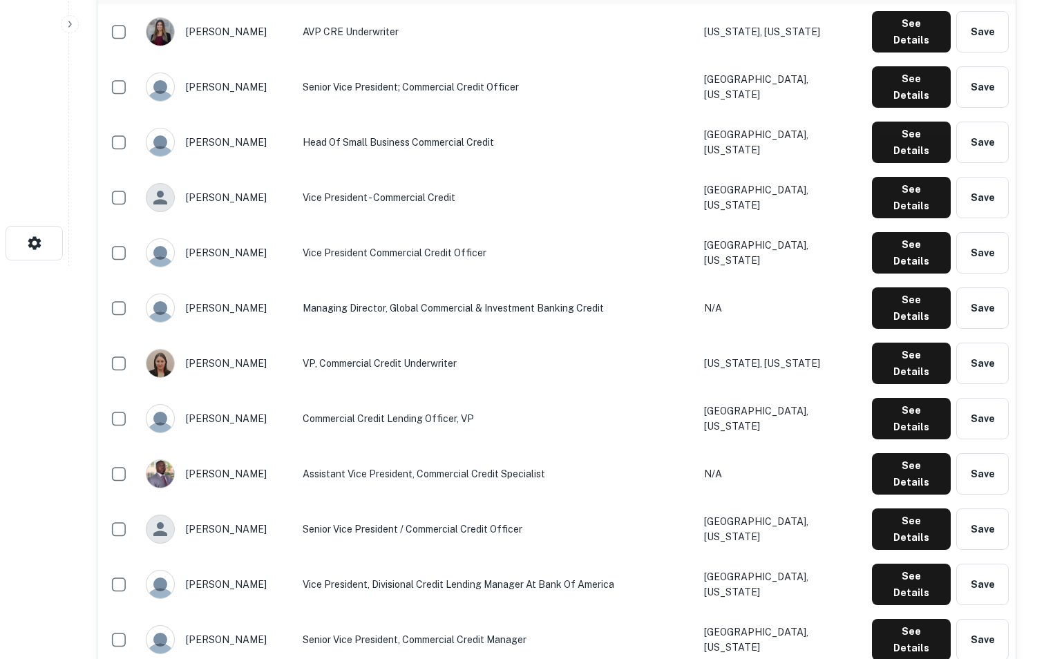
scroll to position [0, 0]
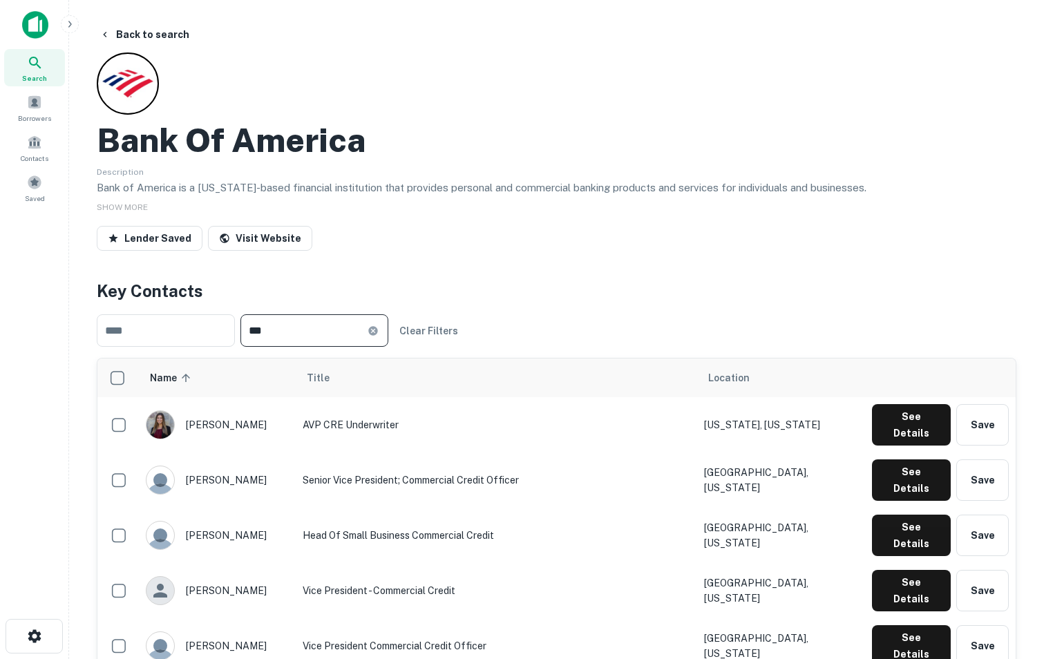
drag, startPoint x: 323, startPoint y: 341, endPoint x: 200, endPoint y: 299, distance: 129.6
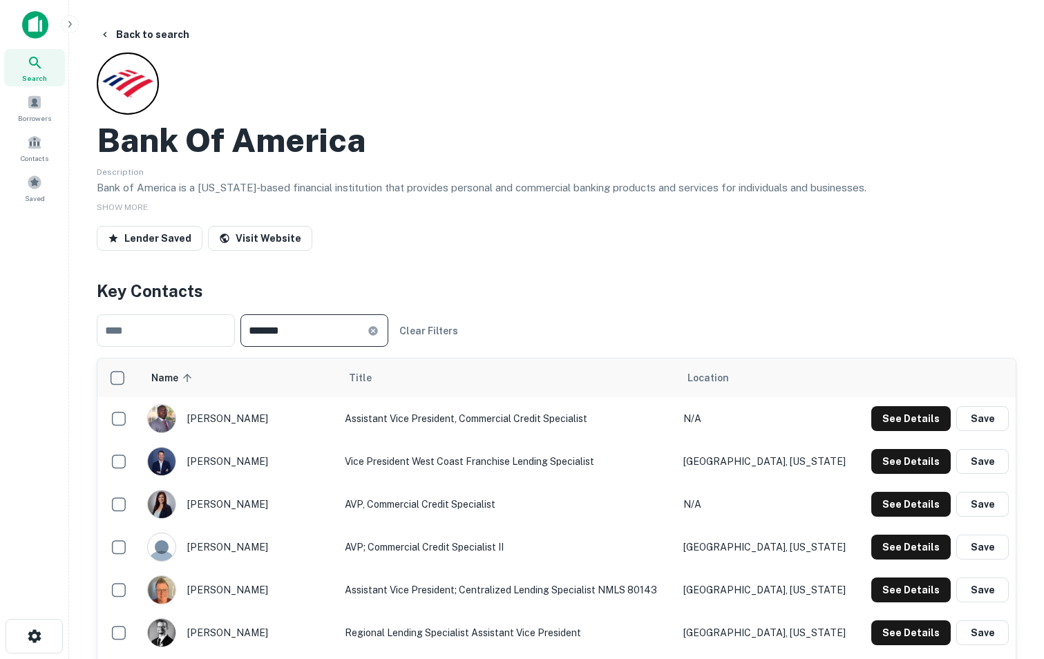
click at [630, 296] on h4 "Key Contacts" at bounding box center [557, 290] width 920 height 25
click at [368, 327] on input "*******" at bounding box center [303, 330] width 127 height 32
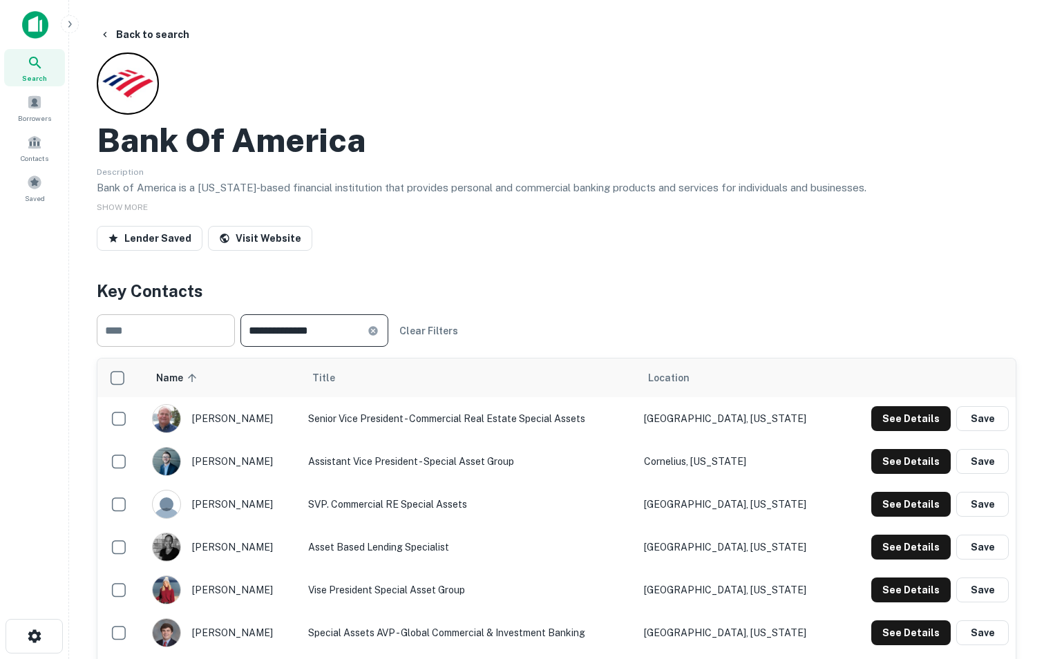
drag, startPoint x: 367, startPoint y: 335, endPoint x: 145, endPoint y: 324, distance: 222.1
click at [145, 324] on div "**********" at bounding box center [557, 330] width 920 height 55
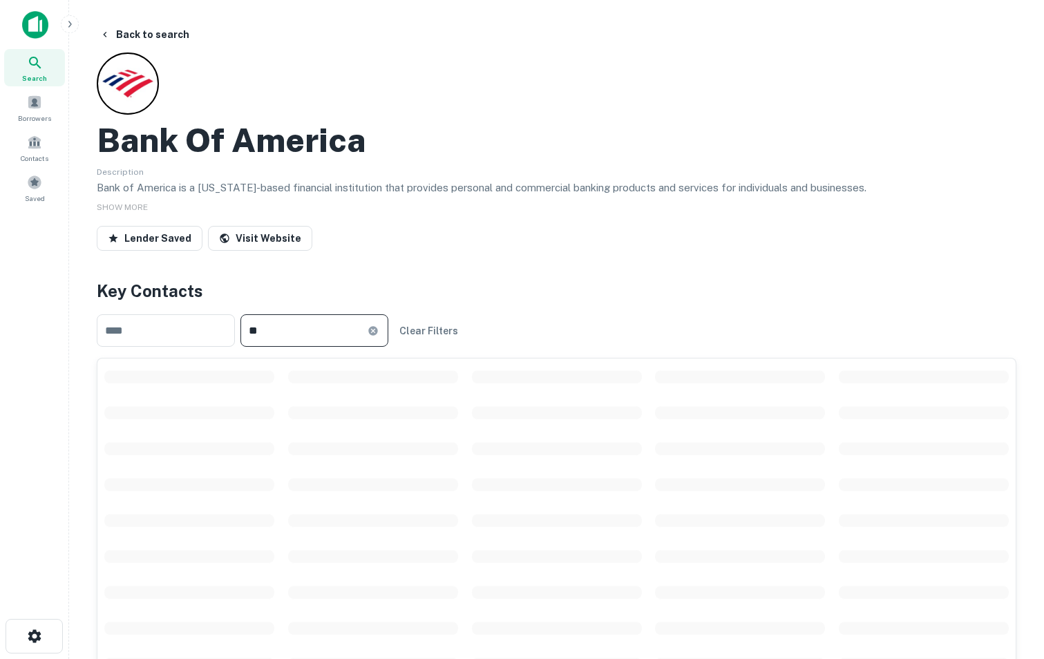
type input "*"
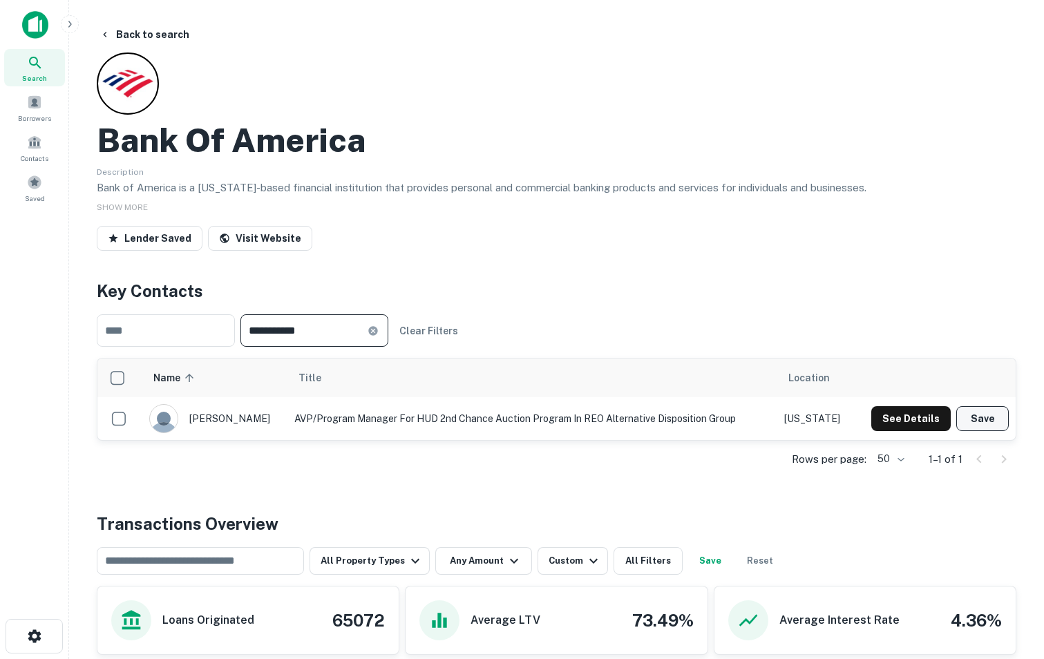
click at [979, 417] on button "Save" at bounding box center [982, 418] width 53 height 25
click at [917, 422] on button "See Details" at bounding box center [899, 418] width 79 height 25
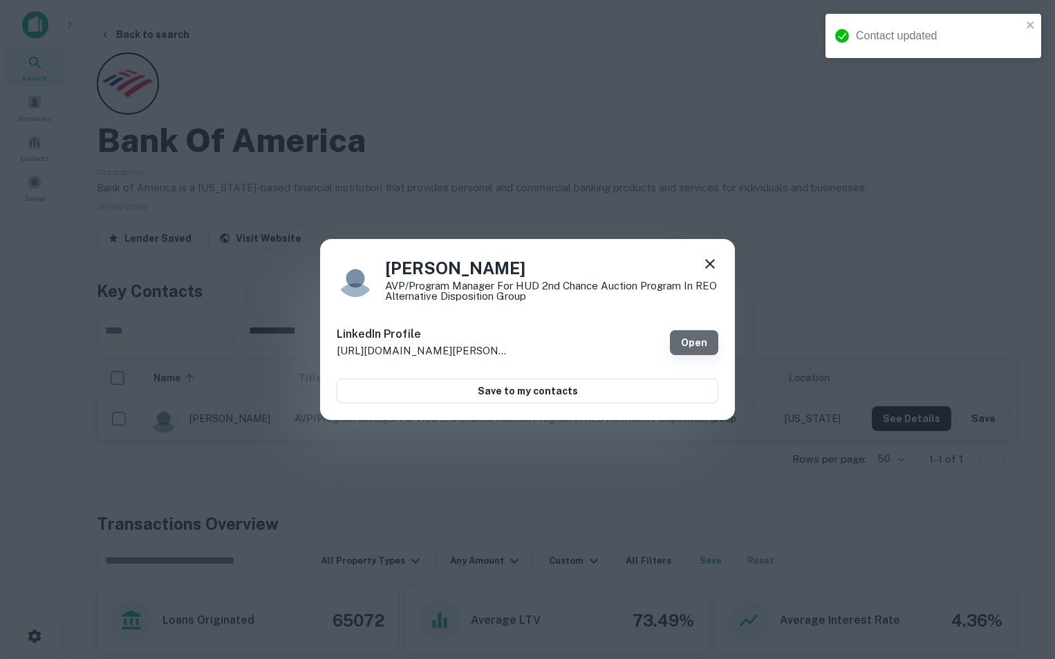
click at [698, 341] on link "Open" at bounding box center [694, 342] width 48 height 25
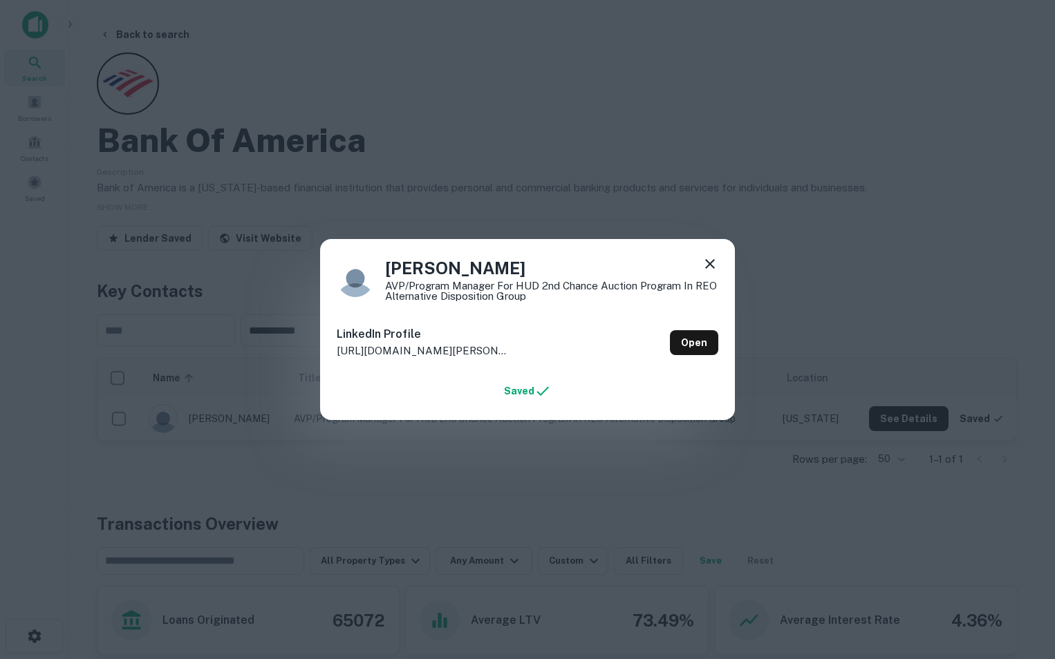
click at [707, 268] on icon at bounding box center [709, 264] width 17 height 17
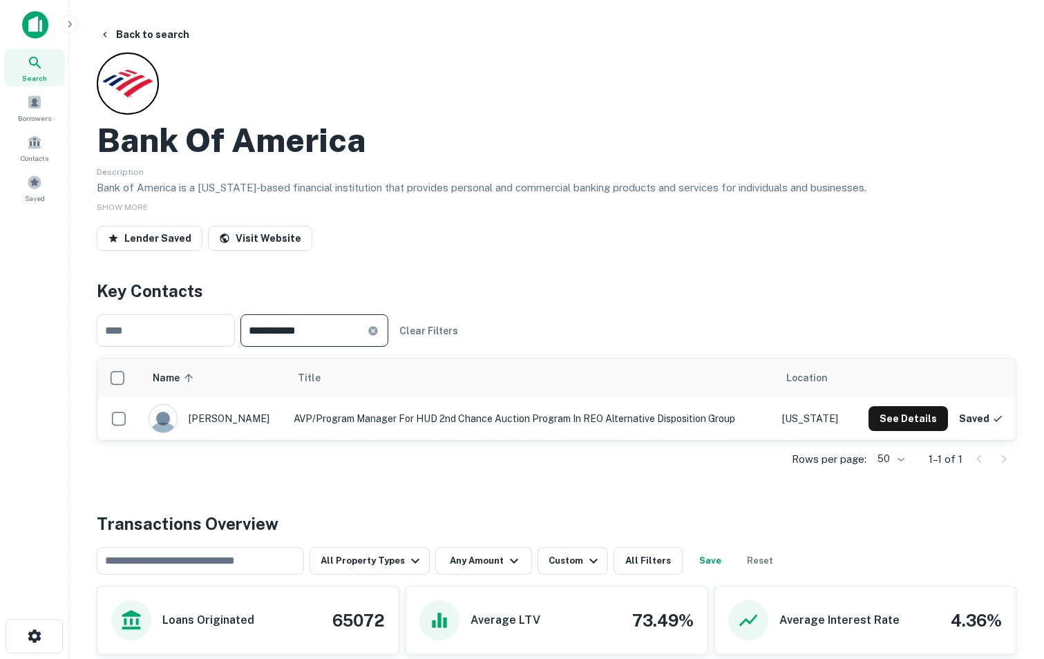
drag, startPoint x: 348, startPoint y: 332, endPoint x: 150, endPoint y: 294, distance: 202.1
click at [150, 294] on div "**********" at bounding box center [557, 378] width 920 height 200
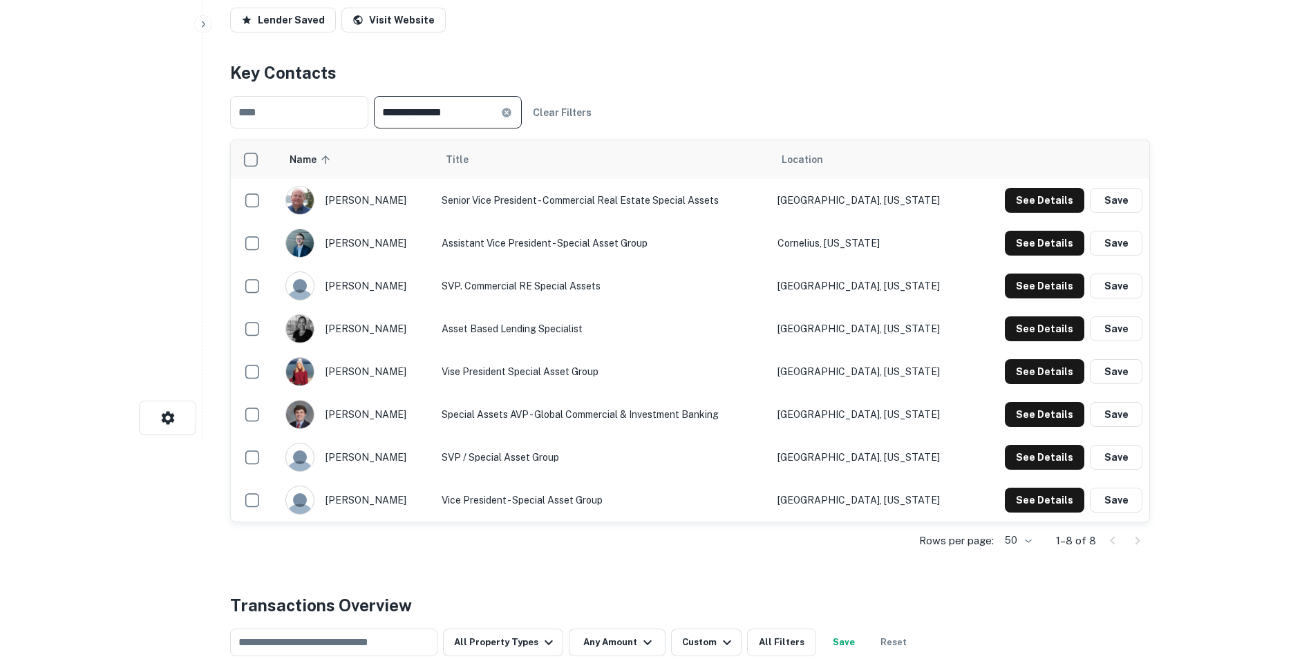
scroll to position [227, 0]
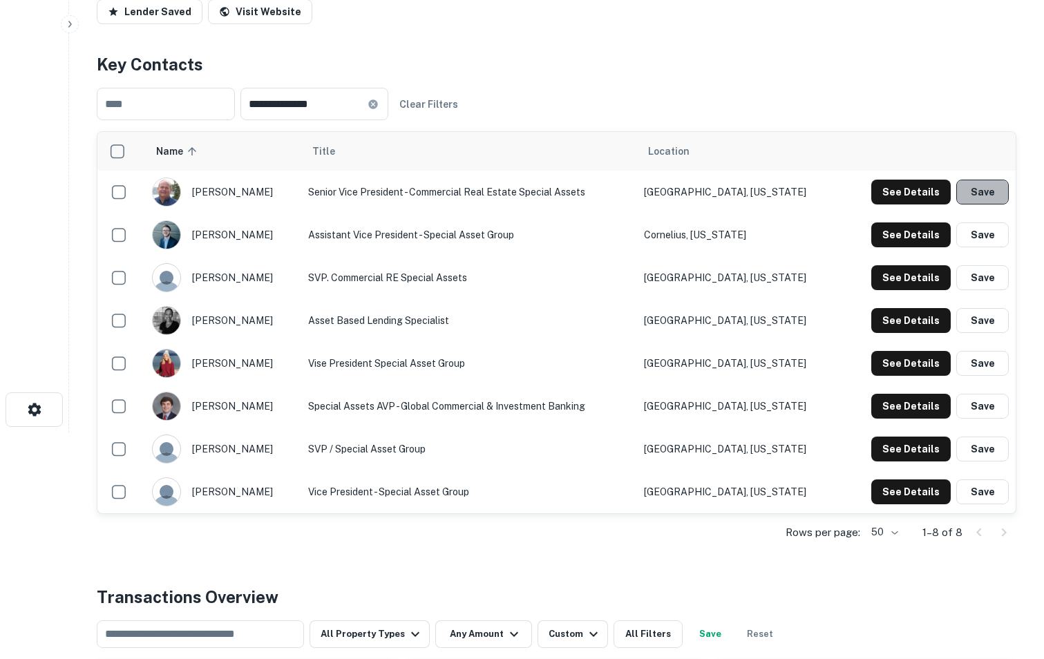
click at [983, 189] on button "Save" at bounding box center [982, 192] width 53 height 25
click at [980, 238] on button "Save" at bounding box center [982, 235] width 53 height 25
click at [981, 276] on button "Save" at bounding box center [982, 277] width 53 height 25
click at [979, 325] on button "Save" at bounding box center [982, 320] width 53 height 25
click at [982, 360] on button "Save" at bounding box center [982, 363] width 53 height 25
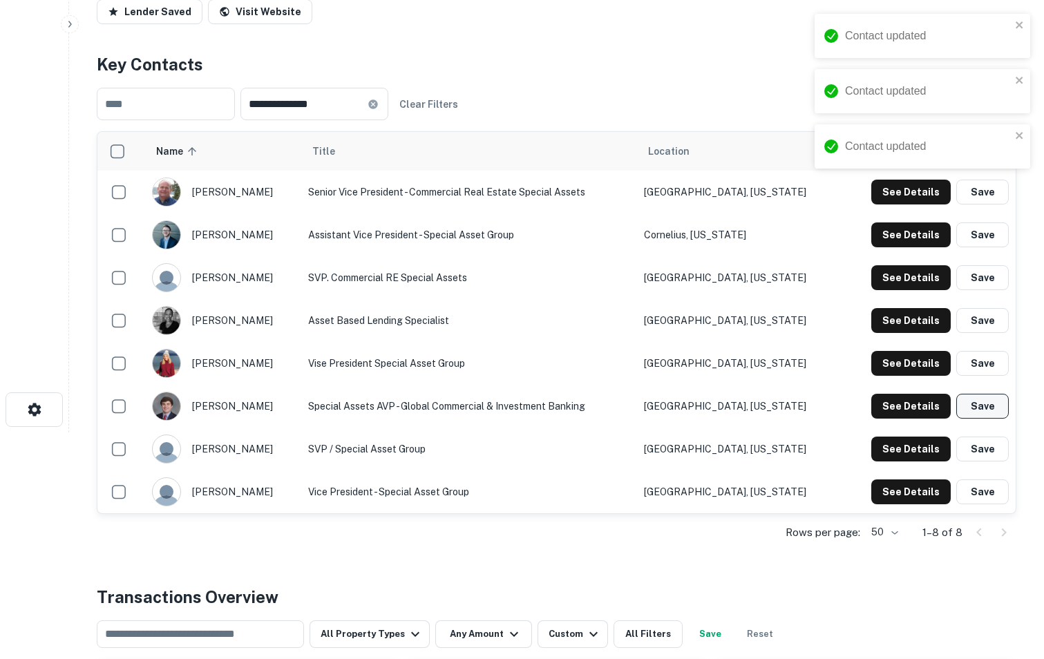
click at [985, 401] on button "Save" at bounding box center [982, 406] width 53 height 25
click at [990, 448] on button "Save" at bounding box center [982, 449] width 53 height 25
click at [988, 494] on button "Save" at bounding box center [982, 492] width 53 height 25
click at [910, 184] on button "See Details" at bounding box center [910, 192] width 79 height 25
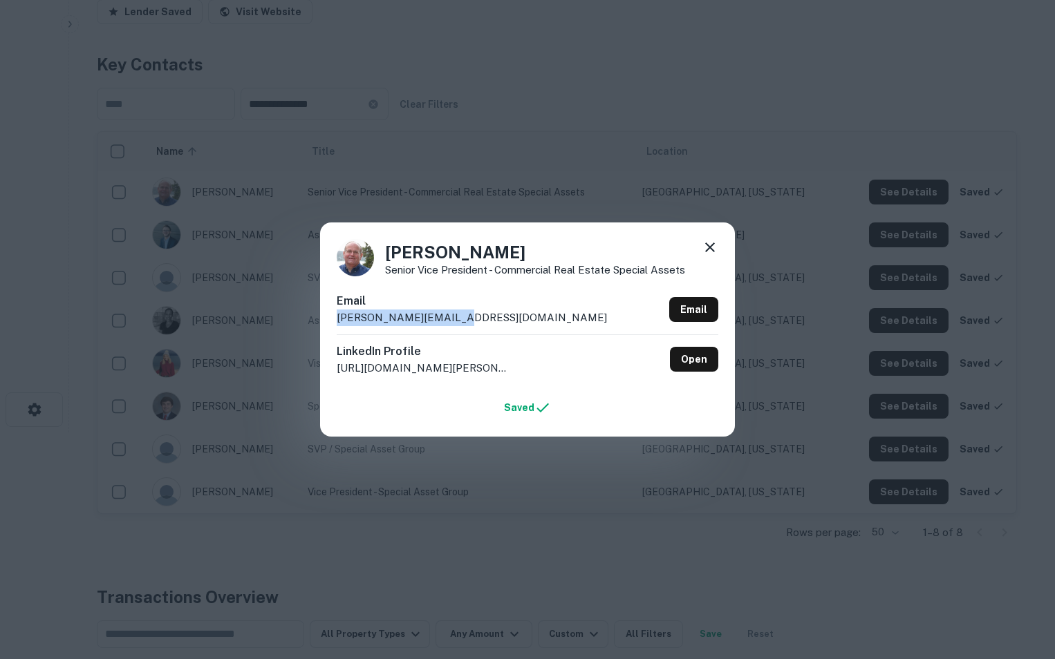
drag, startPoint x: 331, startPoint y: 321, endPoint x: 463, endPoint y: 315, distance: 132.1
click at [463, 315] on div "[PERSON_NAME] Senior Vice President - Commercial Real Estate Special Assets Ema…" at bounding box center [527, 330] width 415 height 214
copy p "[PERSON_NAME][EMAIL_ADDRESS][DOMAIN_NAME]"
click at [686, 361] on link "Open" at bounding box center [694, 359] width 48 height 25
click at [705, 245] on icon at bounding box center [709, 247] width 17 height 17
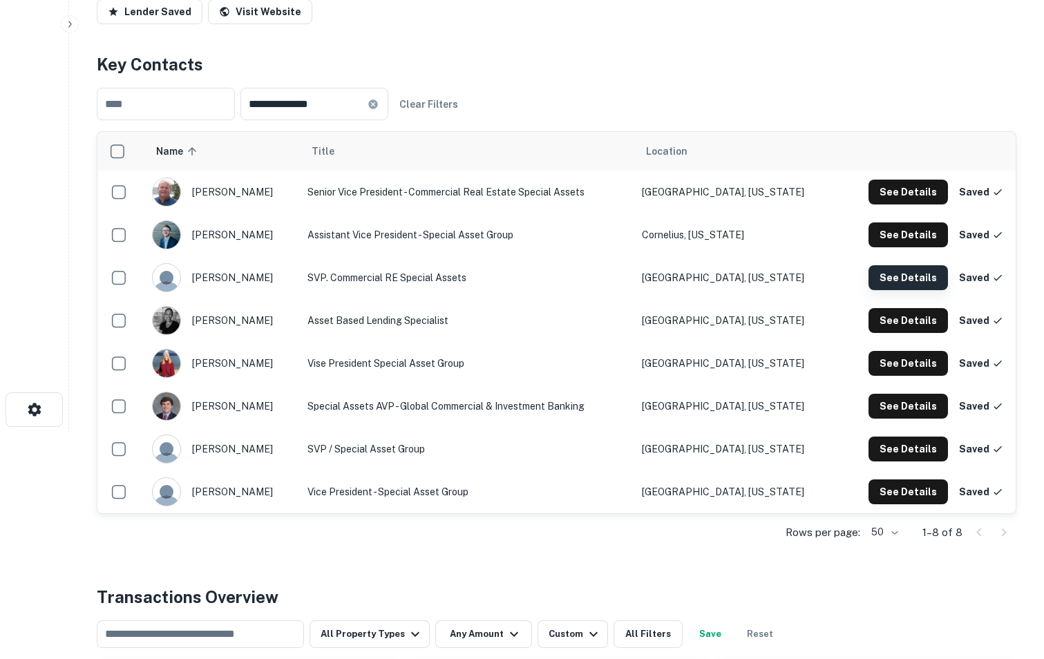
click at [932, 284] on button "See Details" at bounding box center [908, 277] width 79 height 25
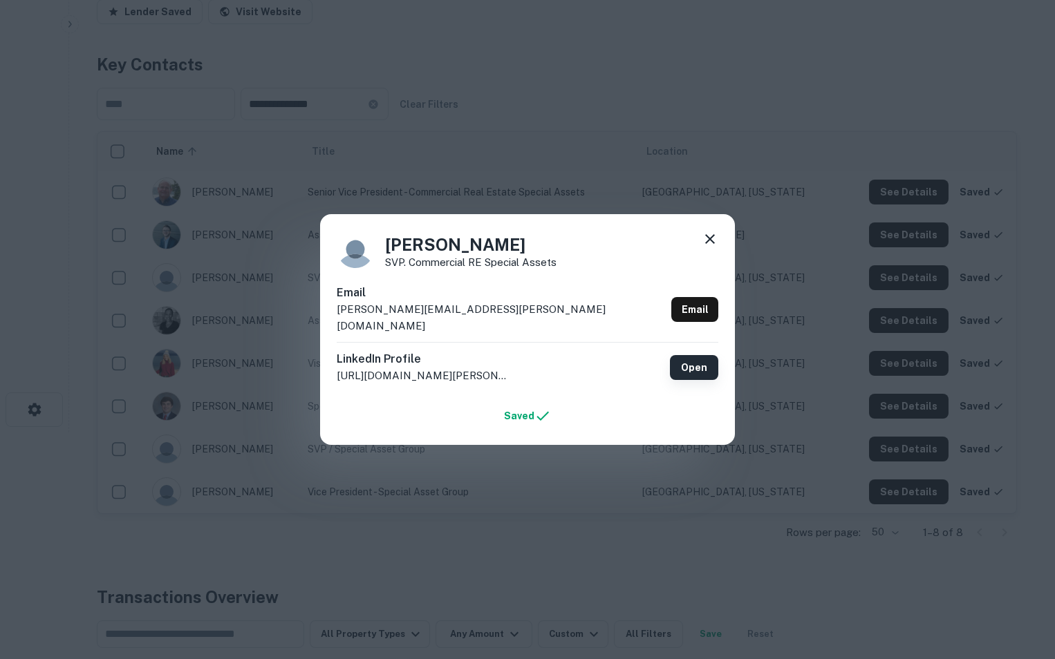
click at [684, 364] on link "Open" at bounding box center [694, 367] width 48 height 25
drag, startPoint x: 333, startPoint y: 317, endPoint x: 469, endPoint y: 329, distance: 136.0
click at [469, 329] on div "[PERSON_NAME] SVP. Commercial RE Special Assets Email [PERSON_NAME][EMAIL_ADDRE…" at bounding box center [527, 329] width 415 height 231
copy p "[PERSON_NAME][EMAIL_ADDRESS][PERSON_NAME][DOMAIN_NAME]"
click at [710, 245] on icon at bounding box center [709, 239] width 17 height 17
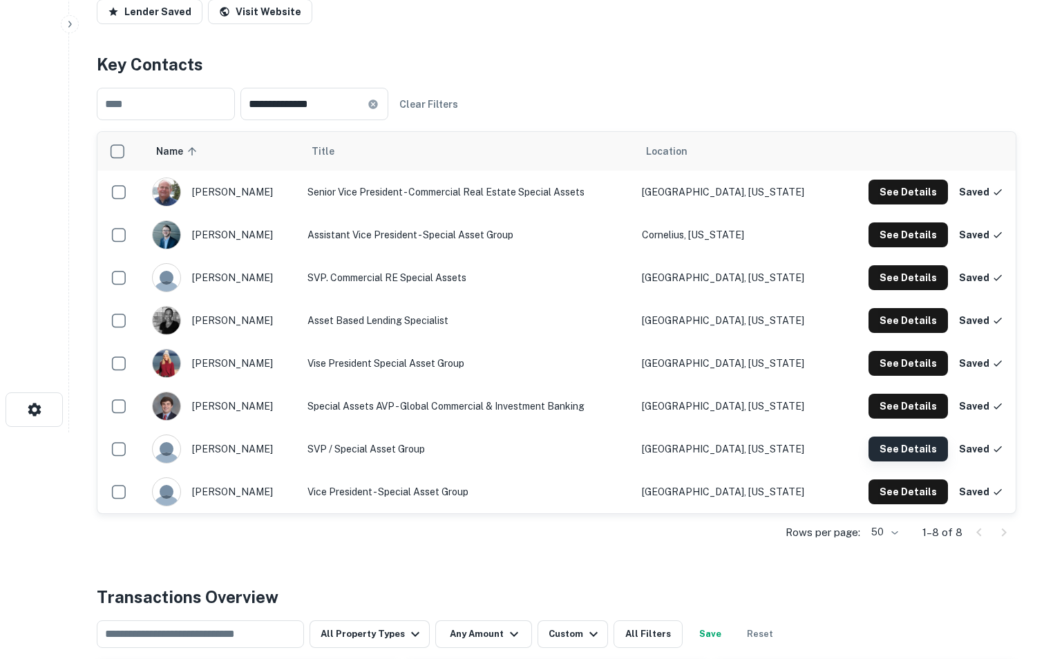
click at [918, 451] on button "See Details" at bounding box center [908, 449] width 79 height 25
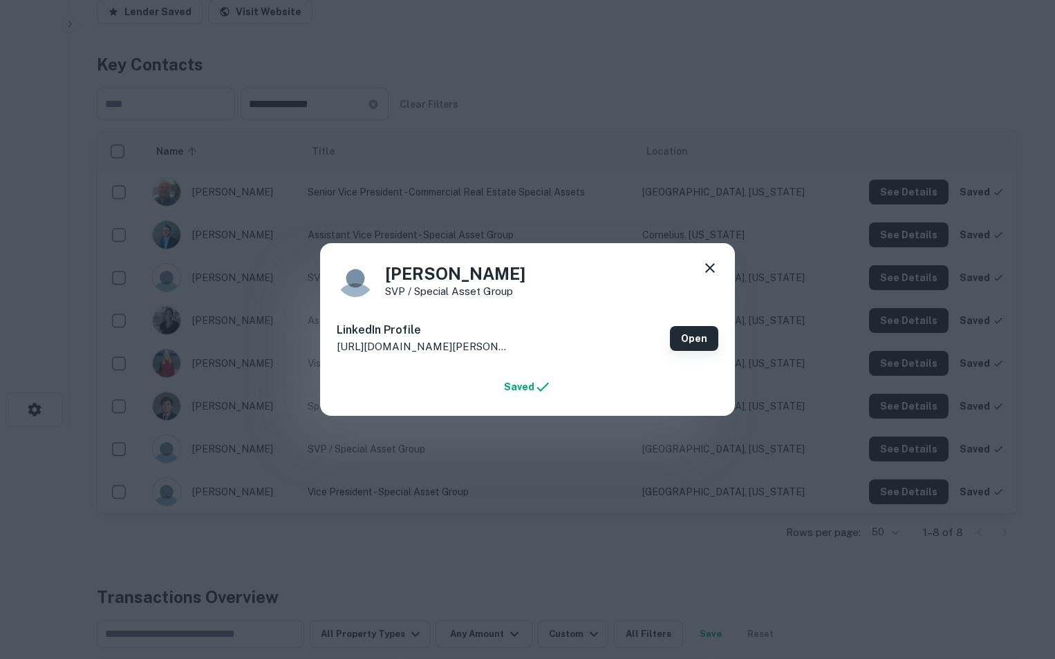
click at [679, 337] on link "Open" at bounding box center [694, 338] width 48 height 25
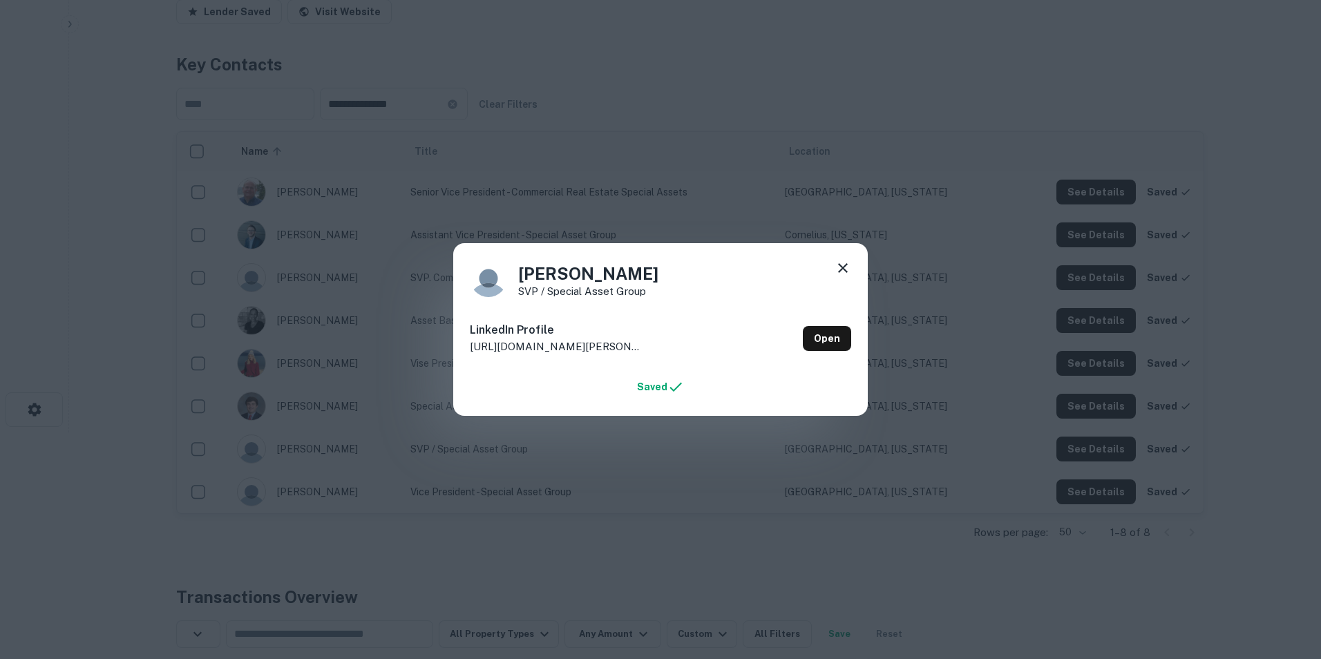
click at [844, 273] on icon at bounding box center [843, 268] width 17 height 17
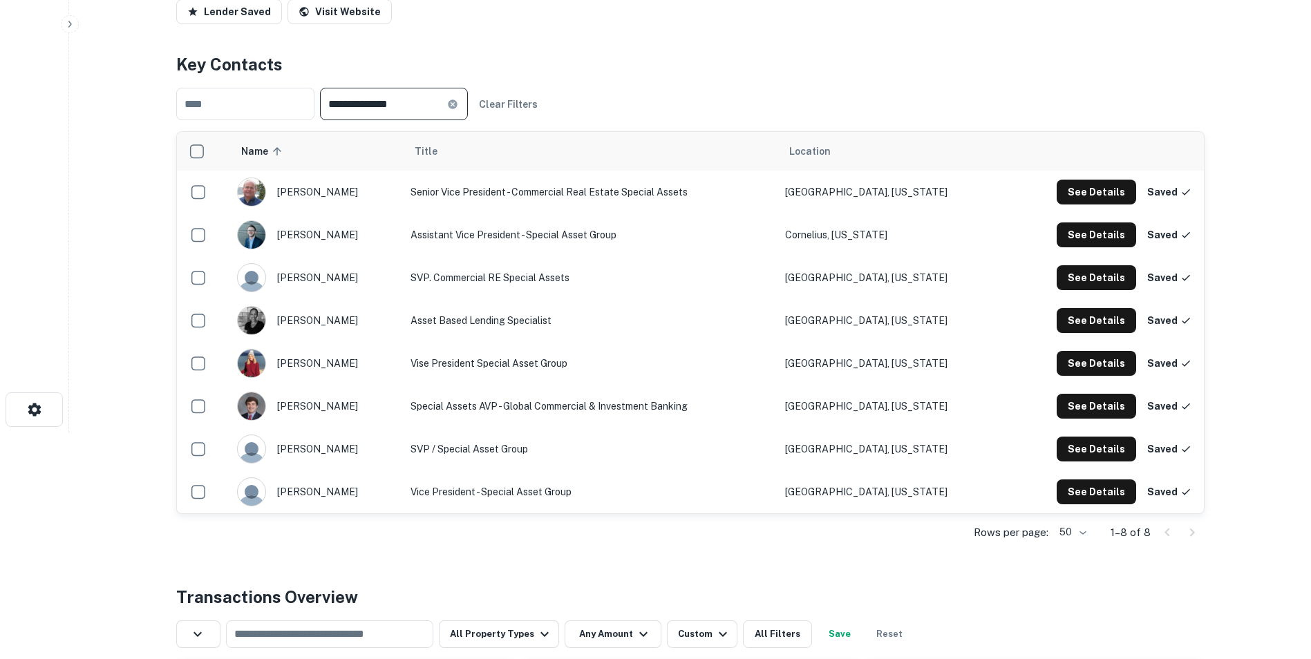
drag, startPoint x: 455, startPoint y: 106, endPoint x: 285, endPoint y: 151, distance: 176.0
click at [285, 151] on div "**********" at bounding box center [690, 302] width 1028 height 500
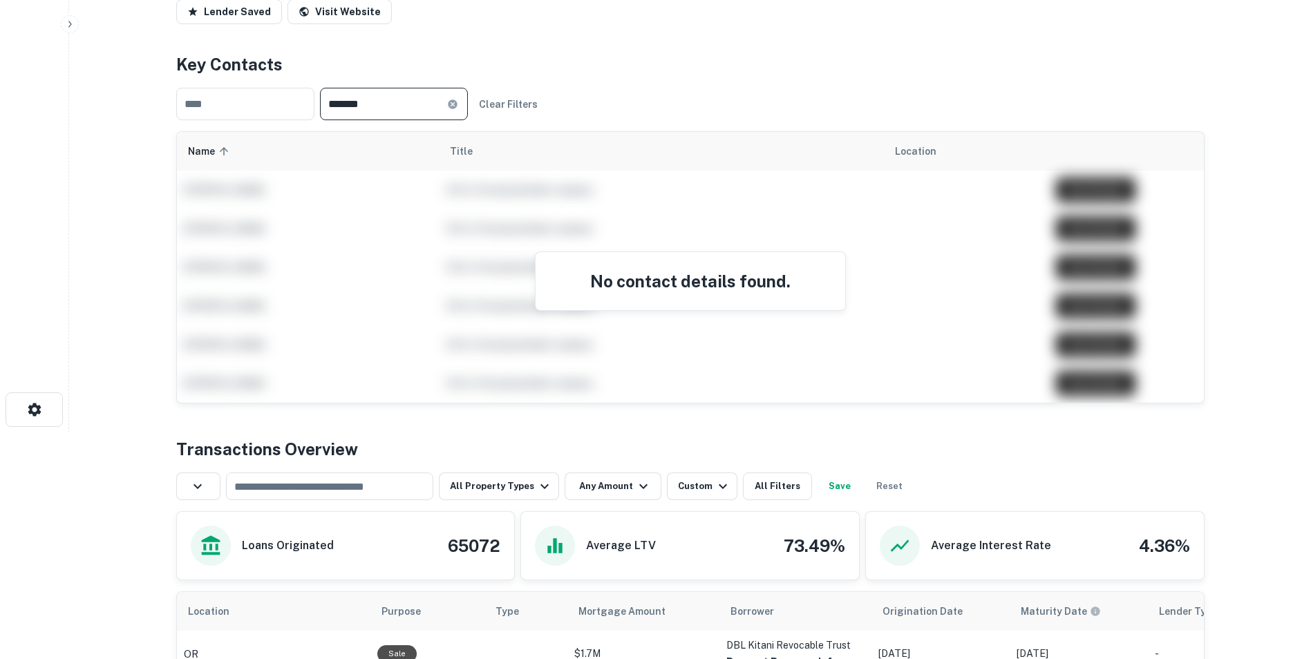
drag, startPoint x: 437, startPoint y: 106, endPoint x: 327, endPoint y: 100, distance: 110.8
click at [327, 100] on div "​ ******* ​ Clear Filters" at bounding box center [690, 104] width 1028 height 55
type input "***"
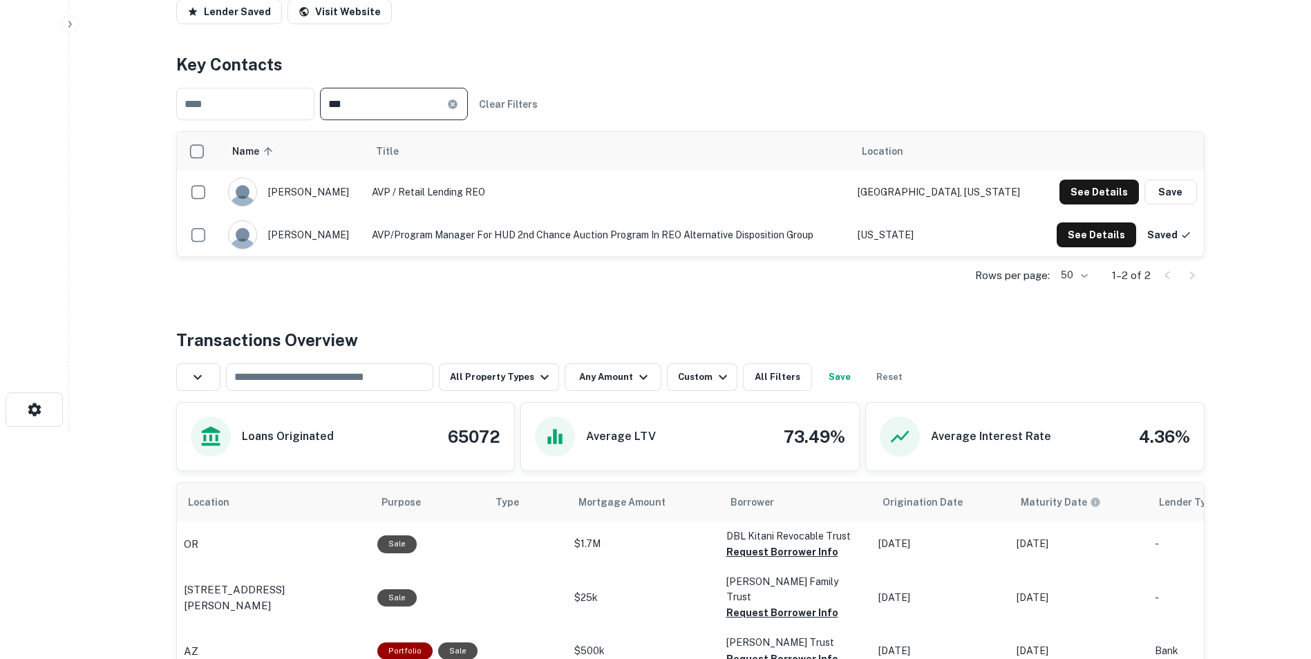
click at [468, 110] on div "*** ​" at bounding box center [394, 104] width 148 height 32
click at [457, 106] on icon at bounding box center [452, 104] width 9 height 9
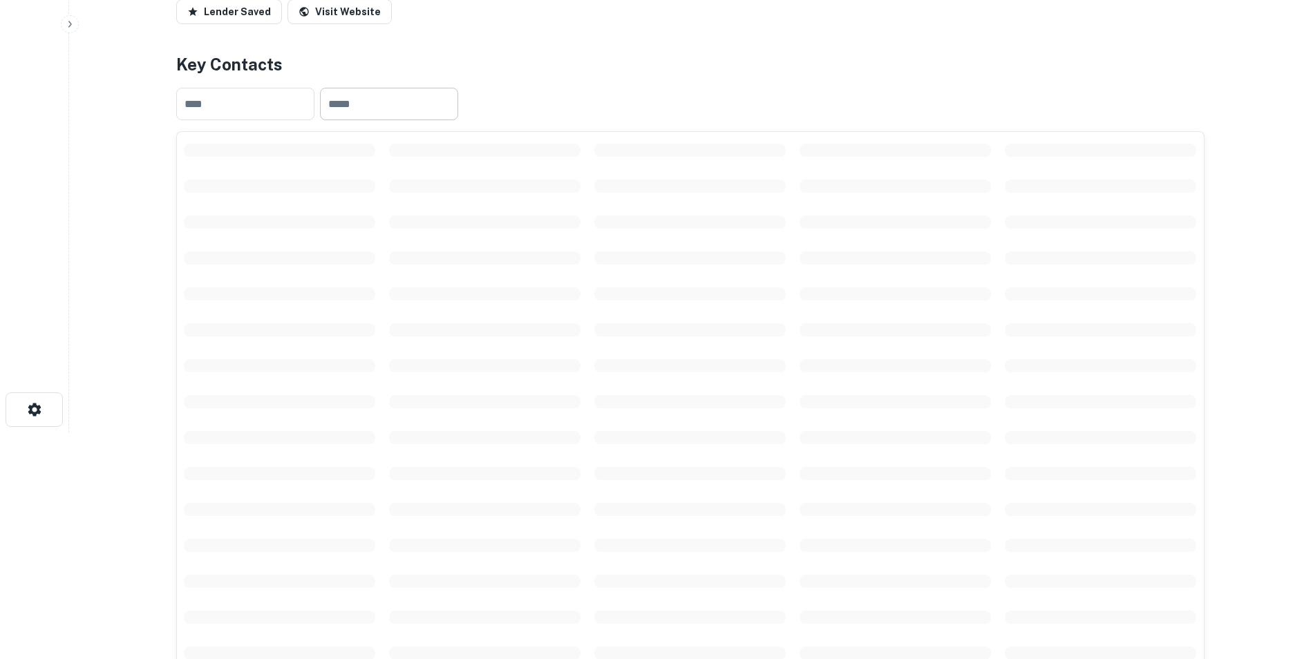
click at [458, 108] on input "text" at bounding box center [389, 104] width 138 height 32
type input "*"
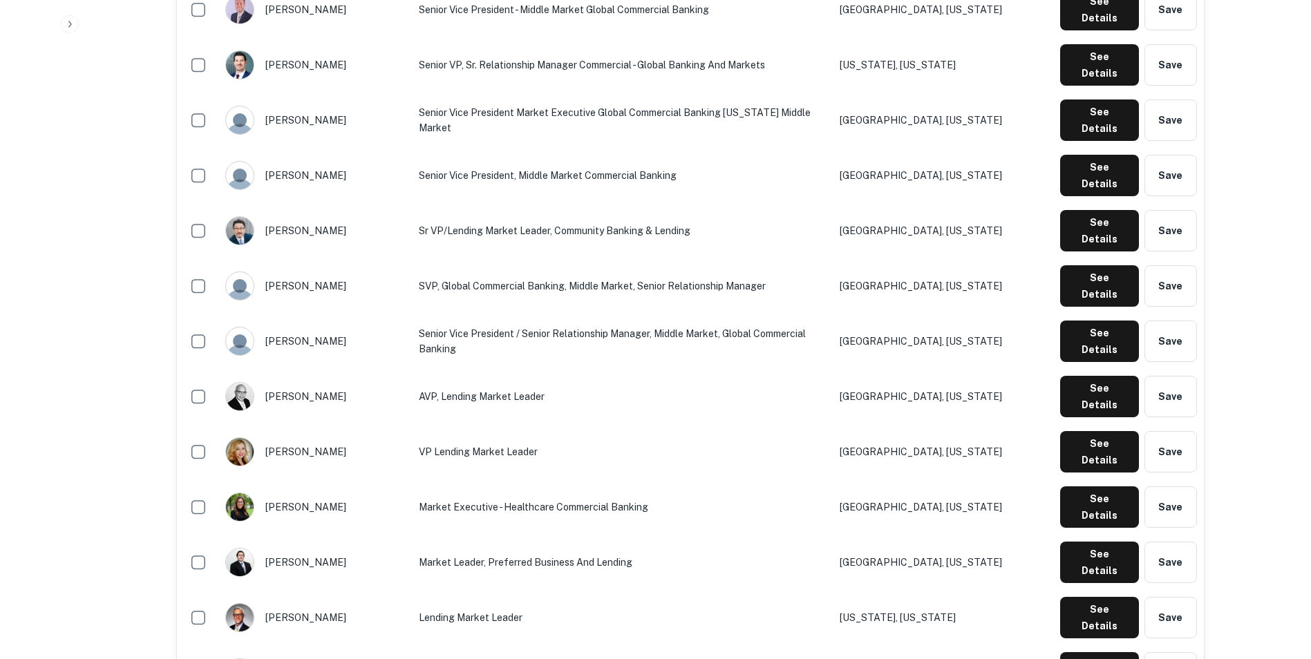
scroll to position [1686, 0]
type input "******"
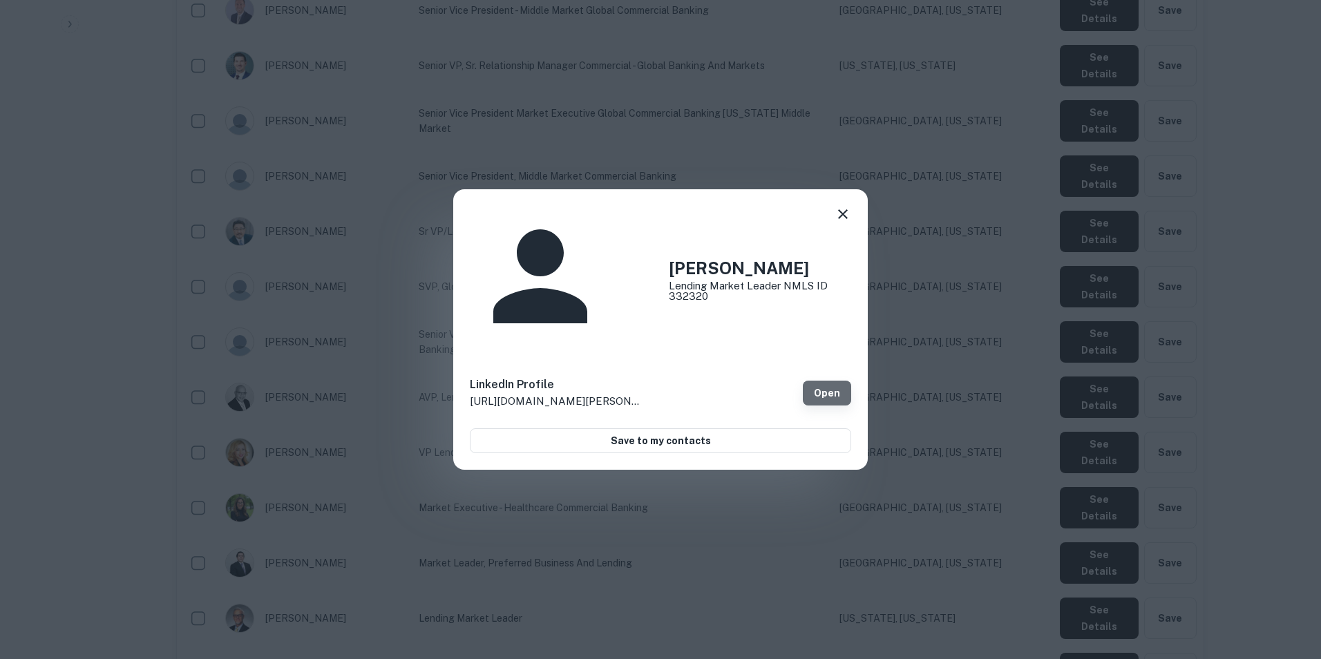
click at [821, 381] on link "Open" at bounding box center [827, 393] width 48 height 25
click at [850, 223] on icon at bounding box center [843, 214] width 17 height 17
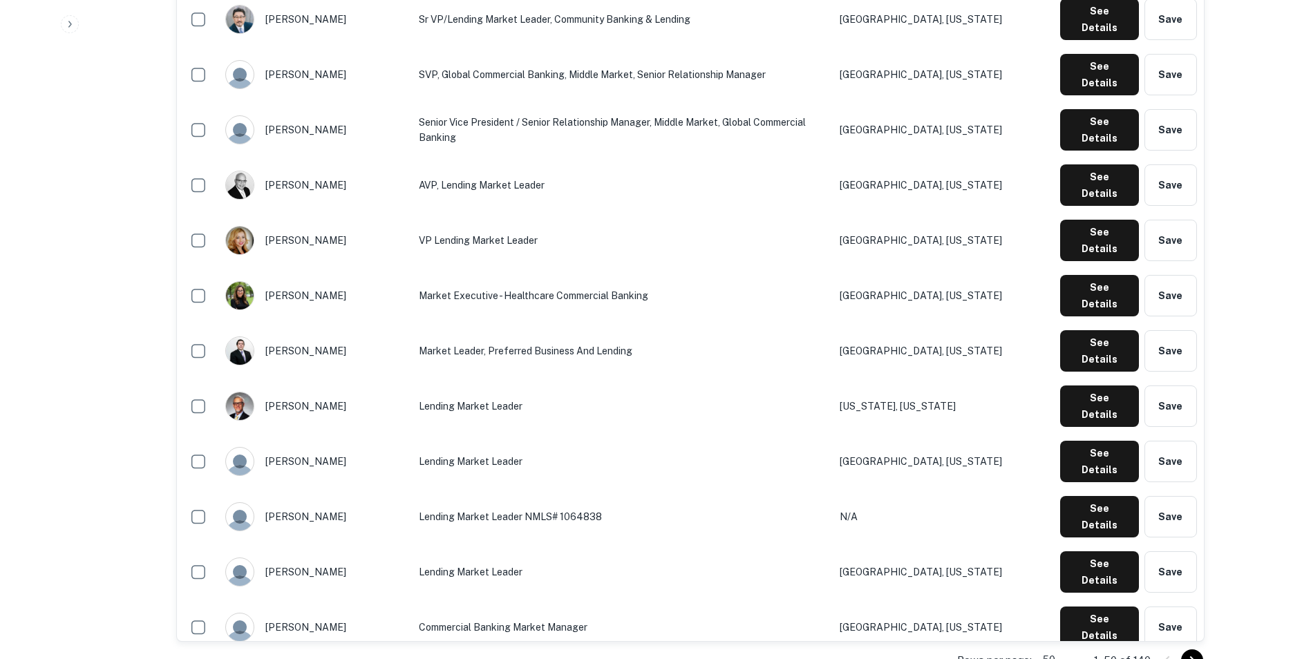
scroll to position [1959, 0]
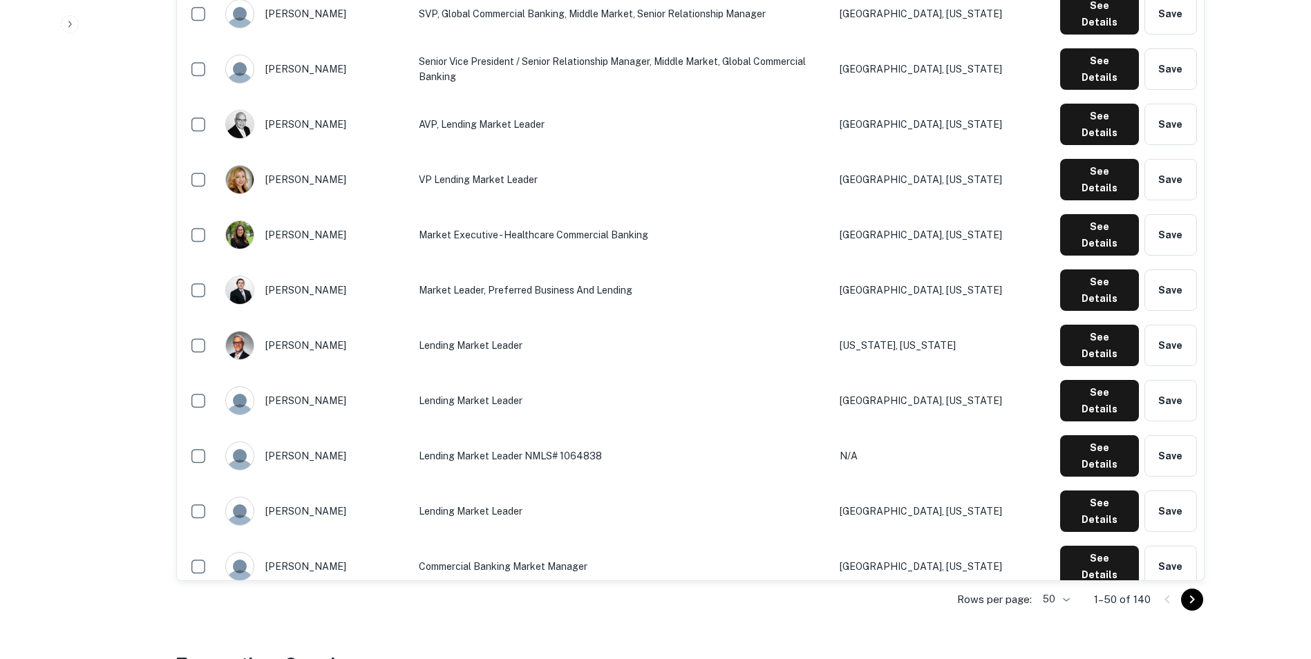
click at [1043, 598] on icon "Go to next page" at bounding box center [1192, 600] width 17 height 17
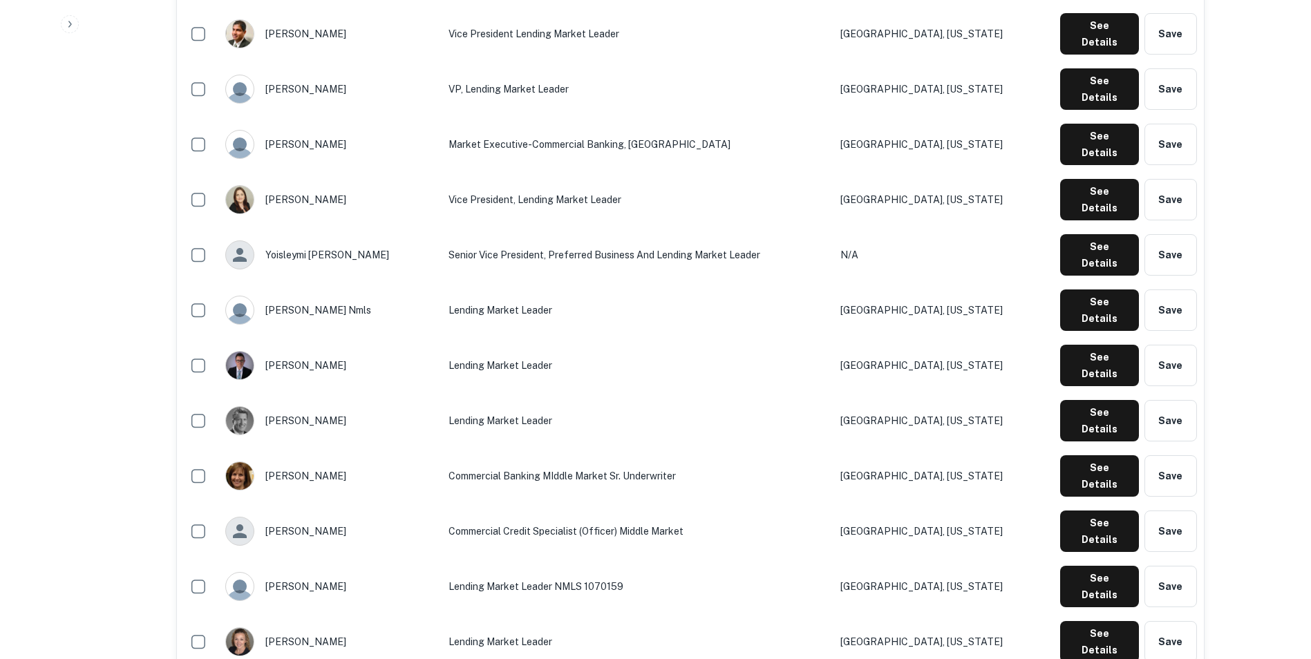
scroll to position [1441, 0]
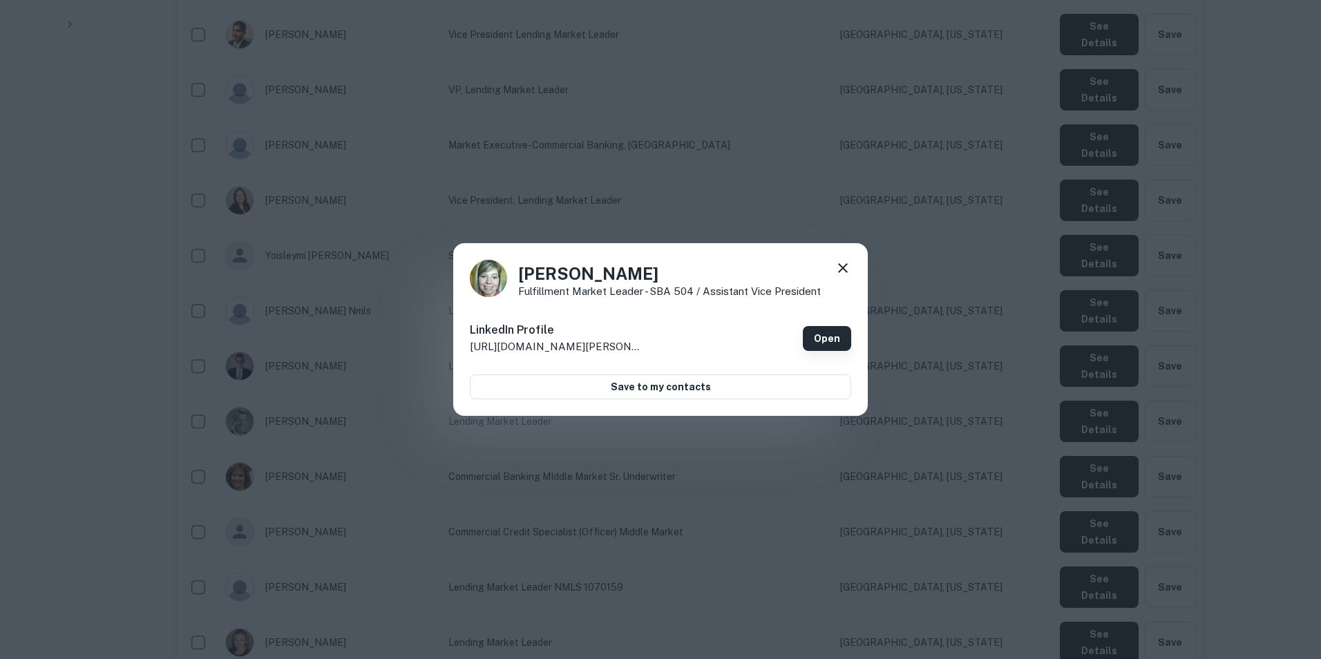
click at [819, 340] on link "Open" at bounding box center [827, 338] width 48 height 25
click at [843, 262] on icon at bounding box center [843, 268] width 17 height 17
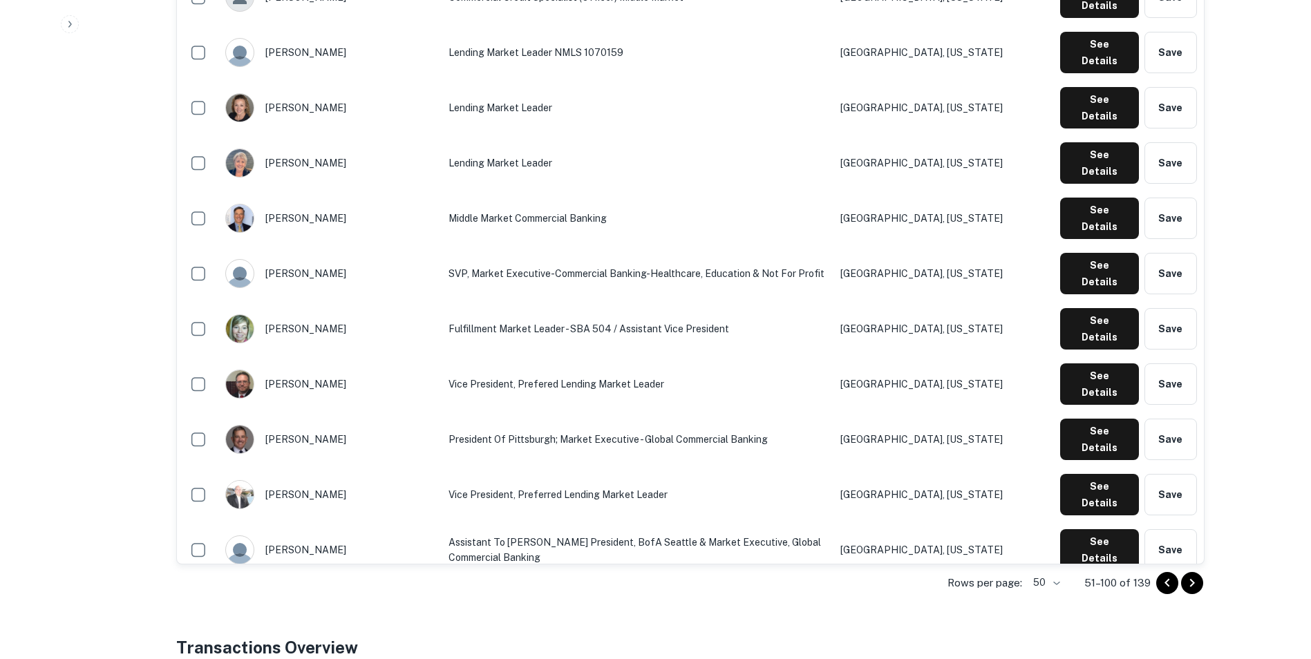
scroll to position [1976, 0]
click at [1043, 582] on button "Go to next page" at bounding box center [1192, 583] width 22 height 22
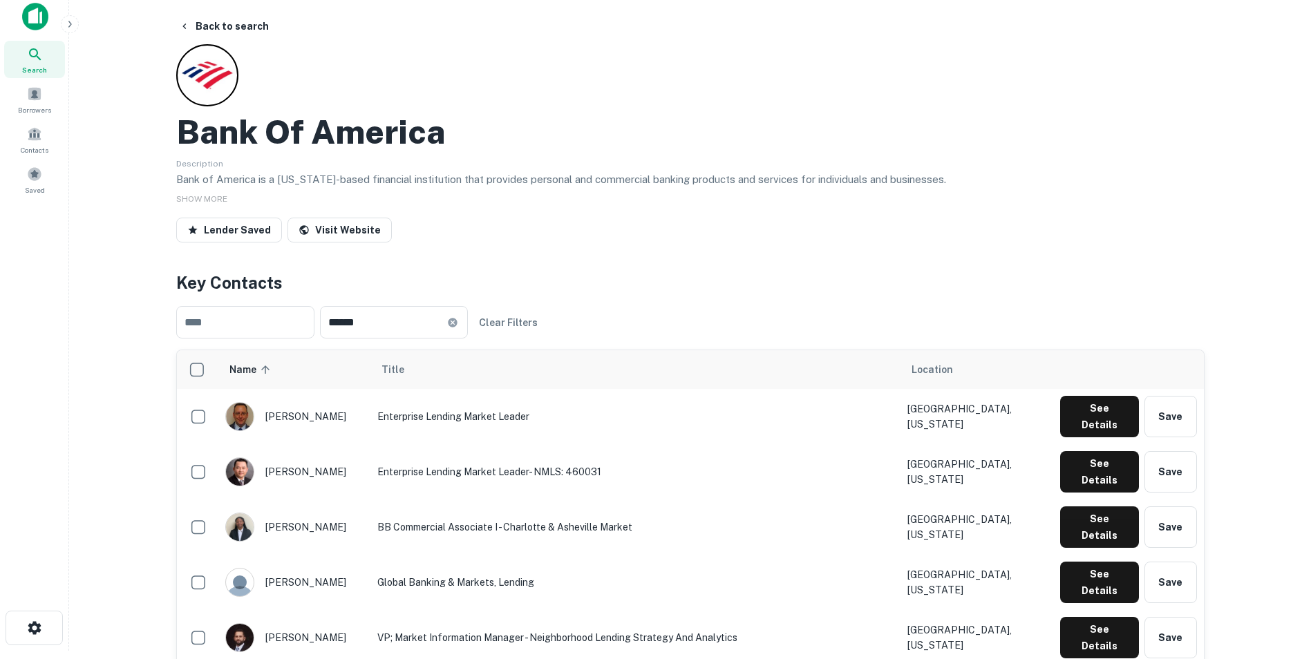
scroll to position [0, 0]
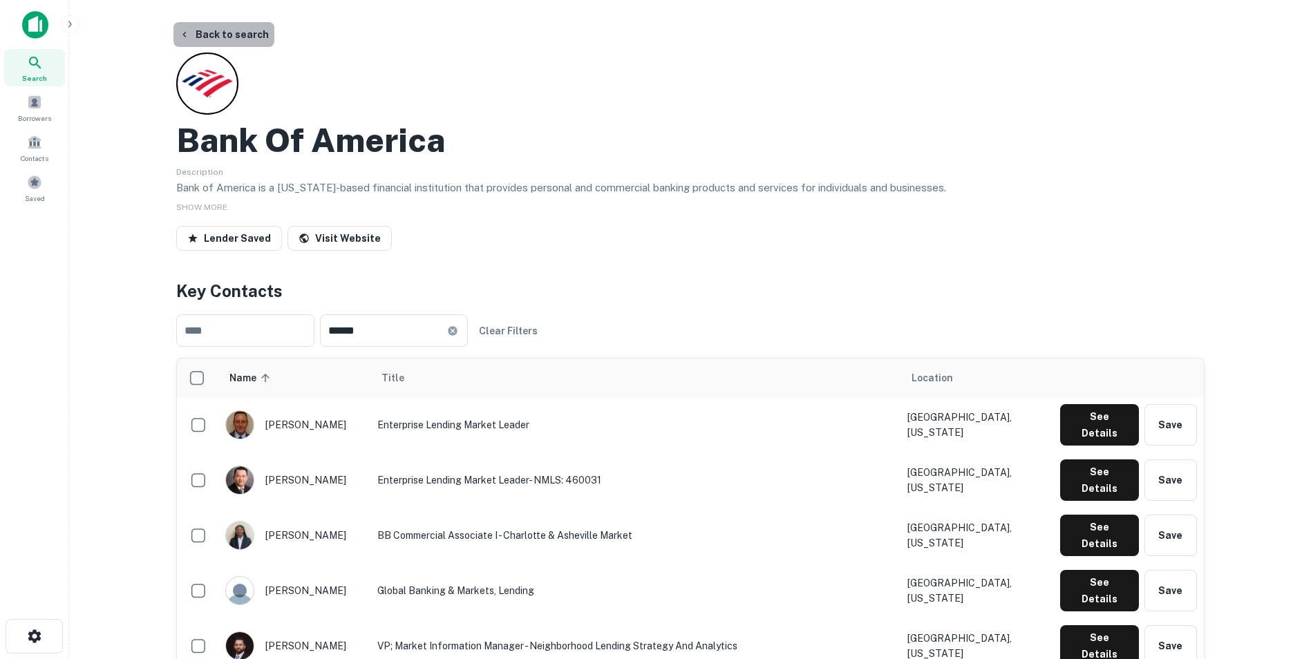
click at [240, 25] on button "Back to search" at bounding box center [223, 34] width 101 height 25
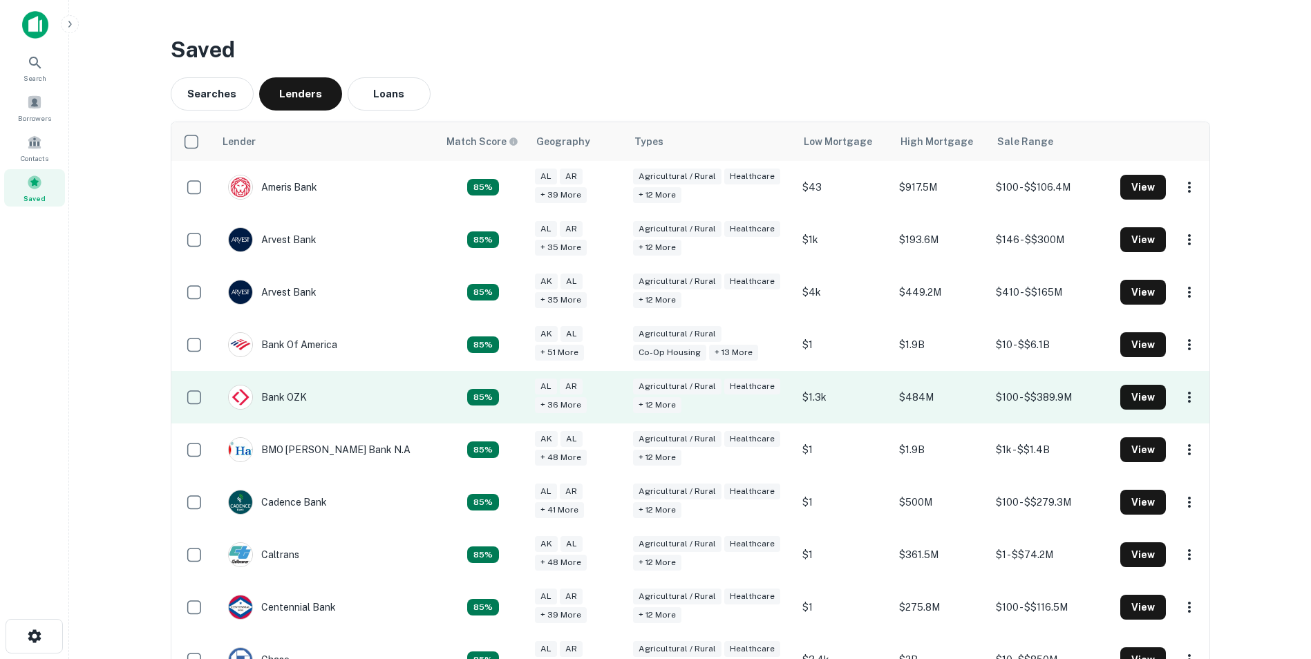
click at [317, 404] on td "Bank OZK" at bounding box center [326, 397] width 224 height 53
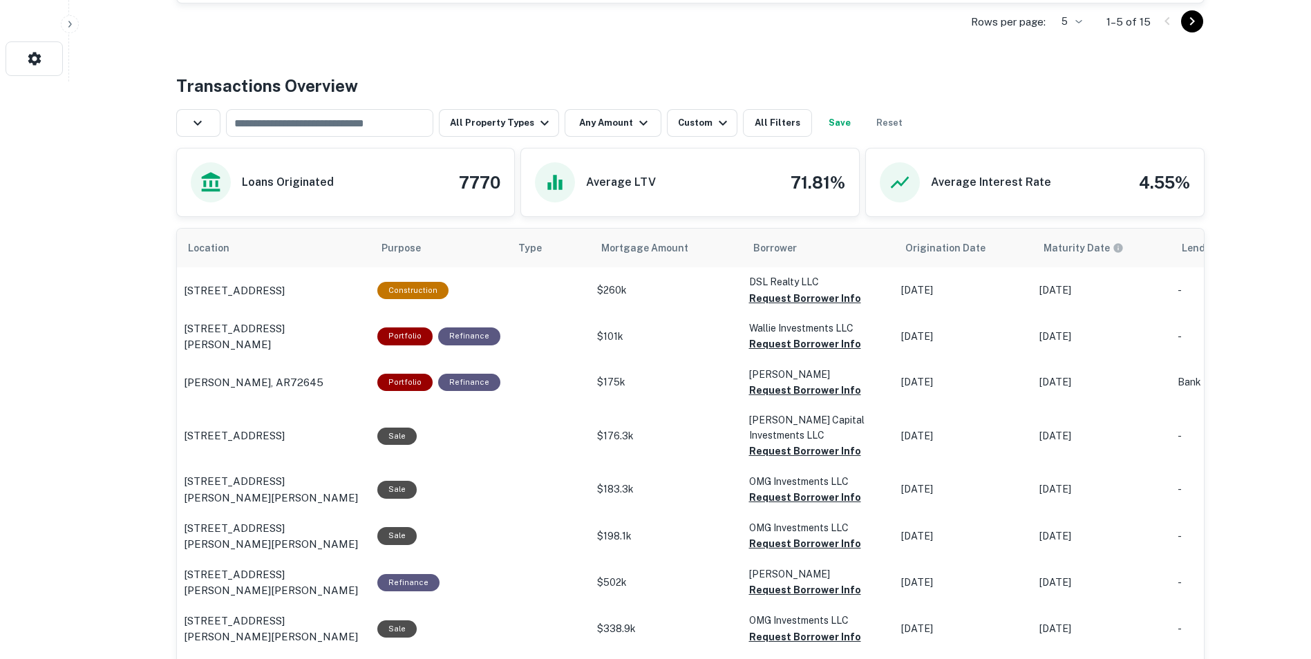
scroll to position [578, 0]
click at [536, 131] on icon "button" at bounding box center [544, 122] width 17 height 17
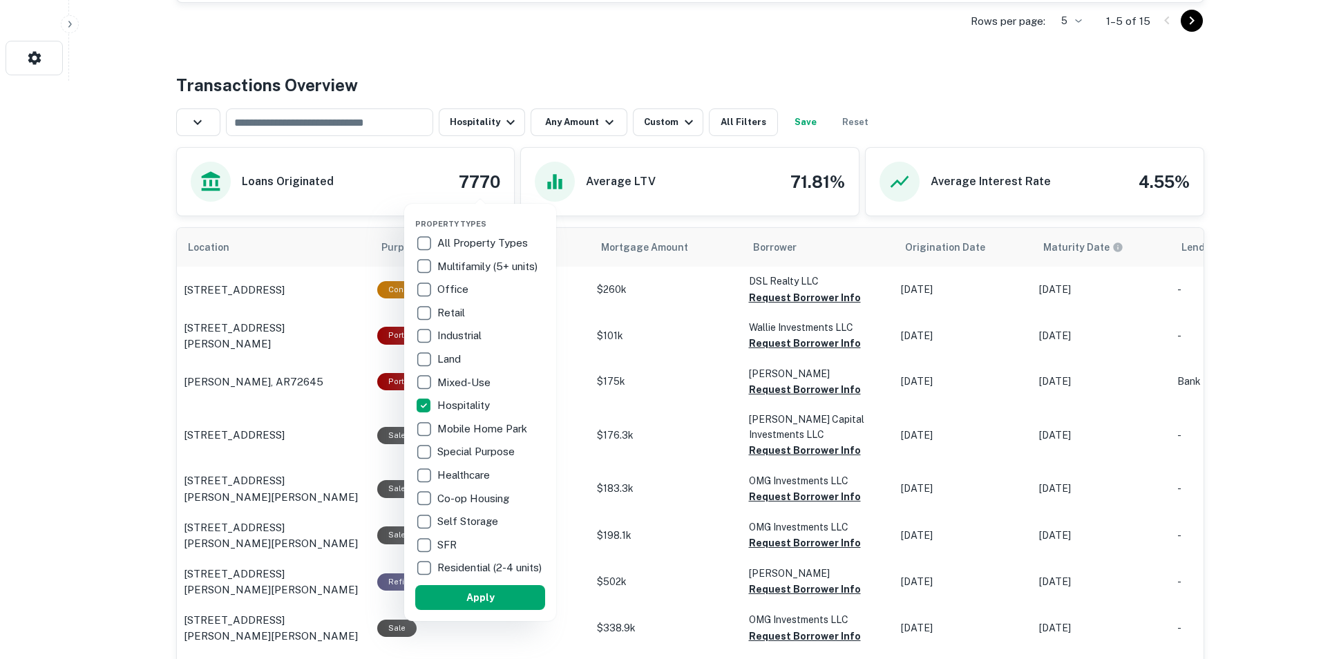
click at [136, 236] on div at bounding box center [660, 329] width 1321 height 659
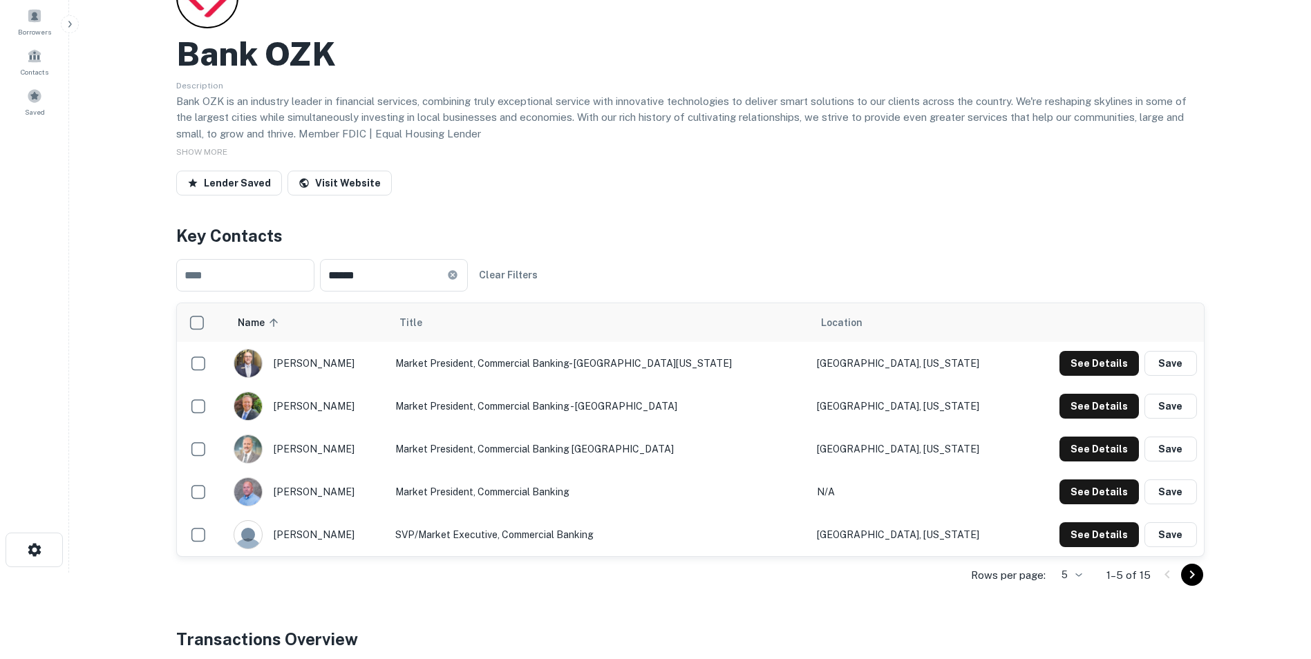
scroll to position [86, 0]
click at [1043, 534] on button "See Details" at bounding box center [1098, 535] width 79 height 25
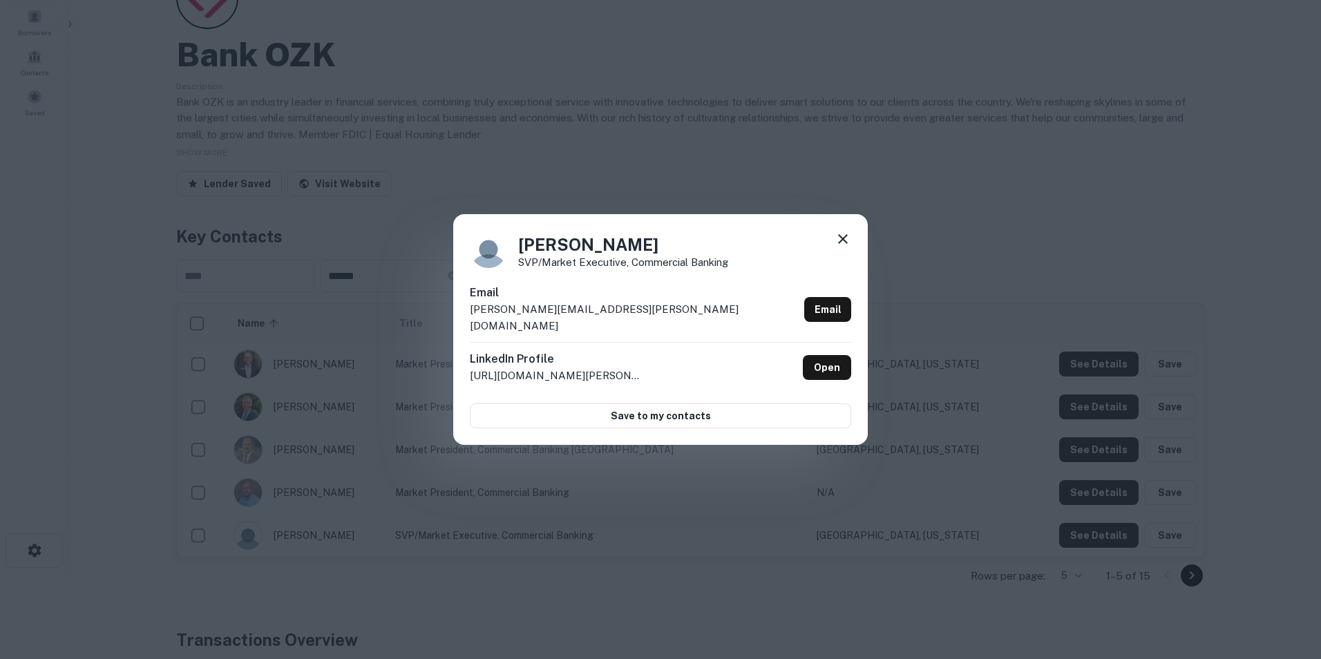
click at [794, 365] on div "LinkedIn Profile [URL][DOMAIN_NAME][PERSON_NAME] Open" at bounding box center [660, 367] width 381 height 50
click at [809, 365] on link "Open" at bounding box center [827, 367] width 48 height 25
drag, startPoint x: 466, startPoint y: 318, endPoint x: 576, endPoint y: 319, distance: 110.6
click at [576, 319] on div "[PERSON_NAME] SVP/Market Executive, Commercial Banking Email [PERSON_NAME][EMAI…" at bounding box center [660, 329] width 415 height 231
copy p "[PERSON_NAME][EMAIL_ADDRESS][PERSON_NAME][DOMAIN_NAME]"
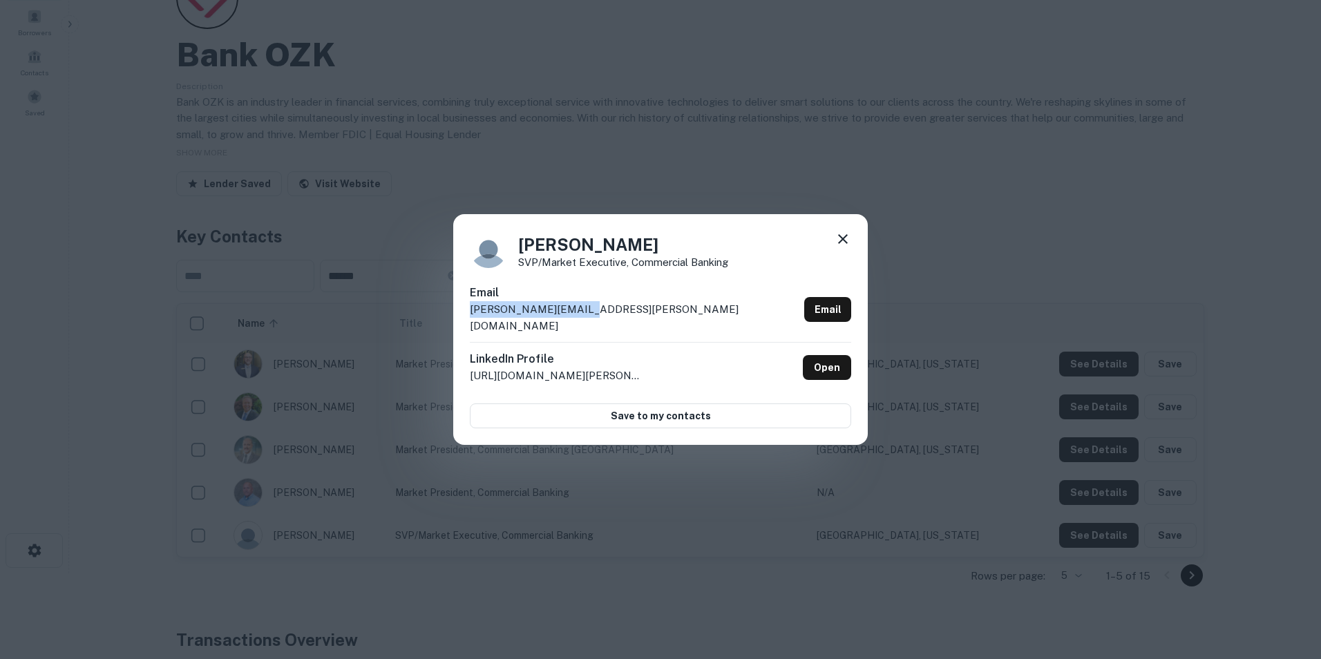
click at [842, 247] on icon at bounding box center [843, 239] width 17 height 17
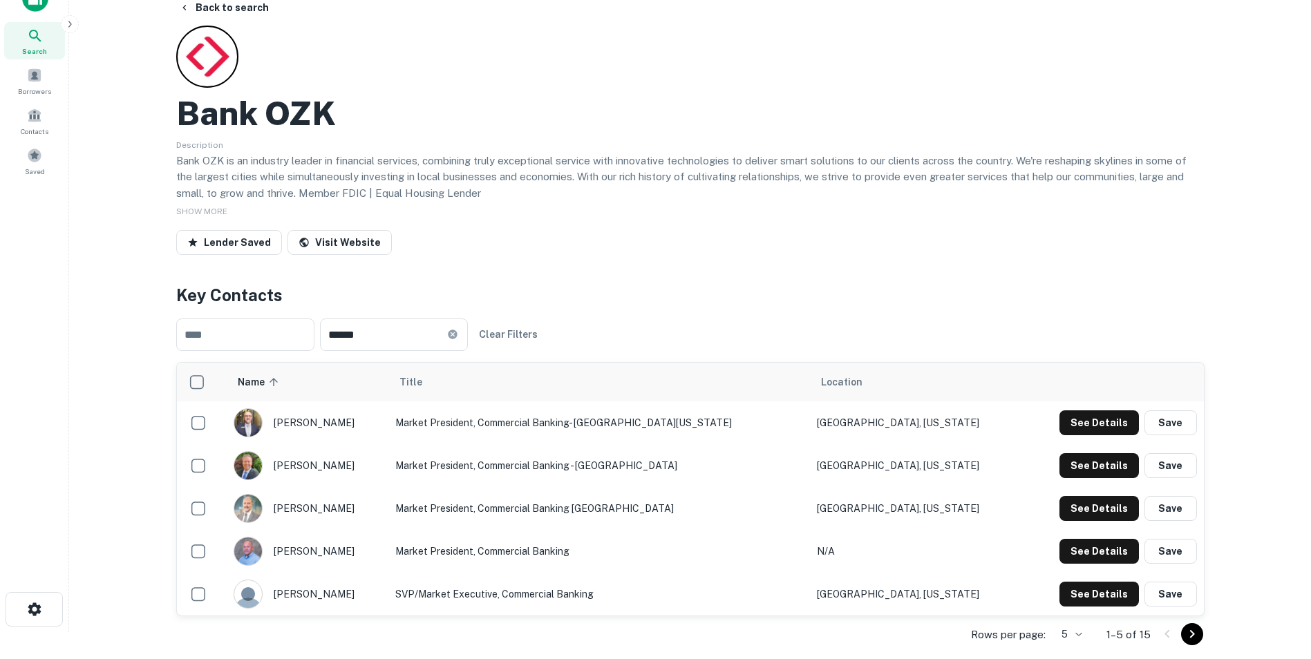
scroll to position [0, 0]
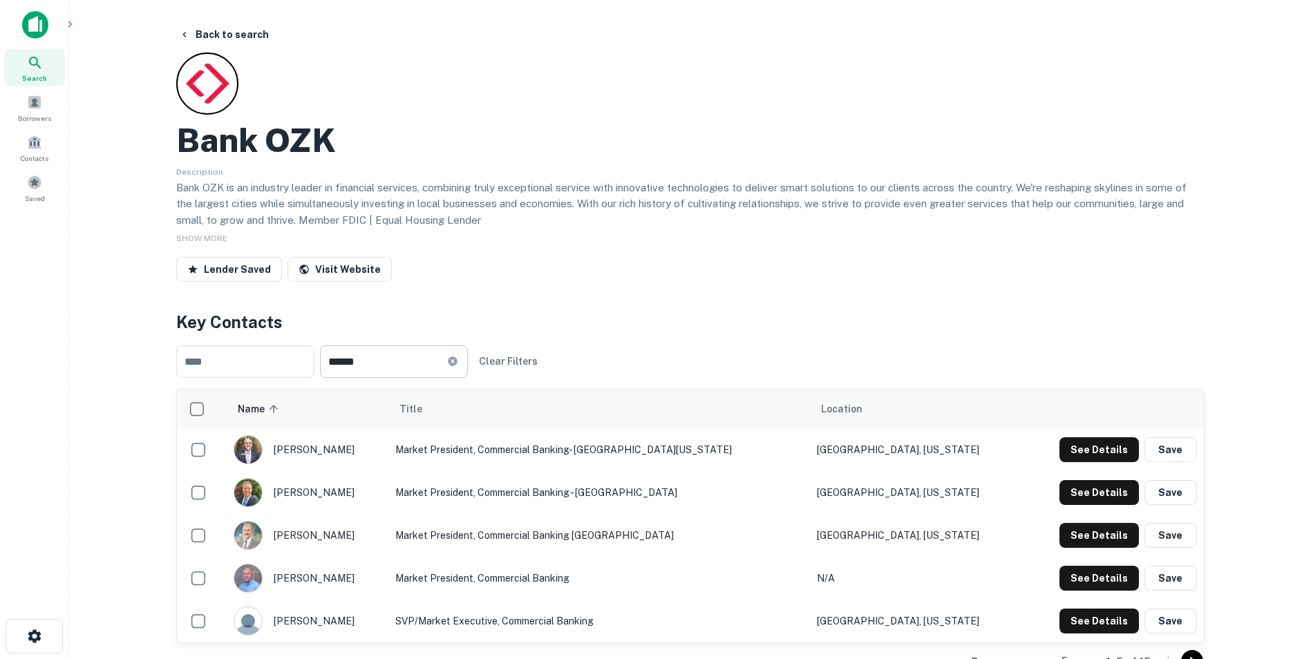
click at [457, 363] on icon at bounding box center [452, 361] width 9 height 9
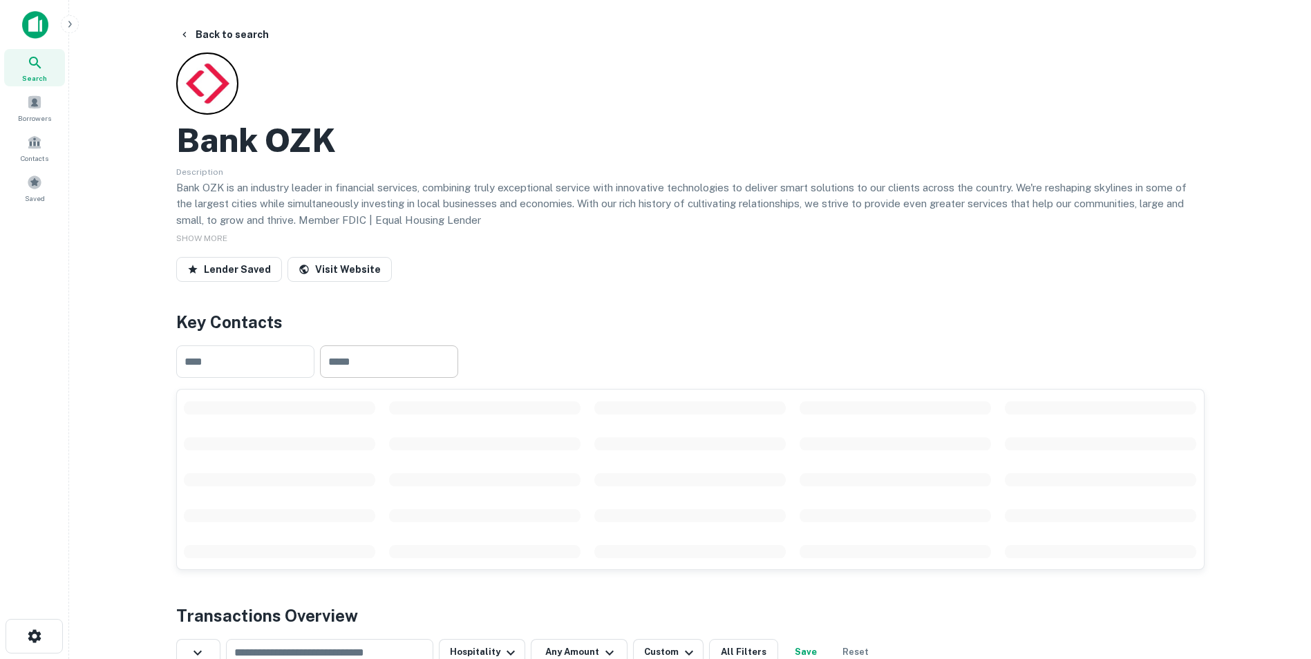
click at [456, 361] on input "text" at bounding box center [389, 362] width 138 height 32
type input "**********"
